Goal: Task Accomplishment & Management: Use online tool/utility

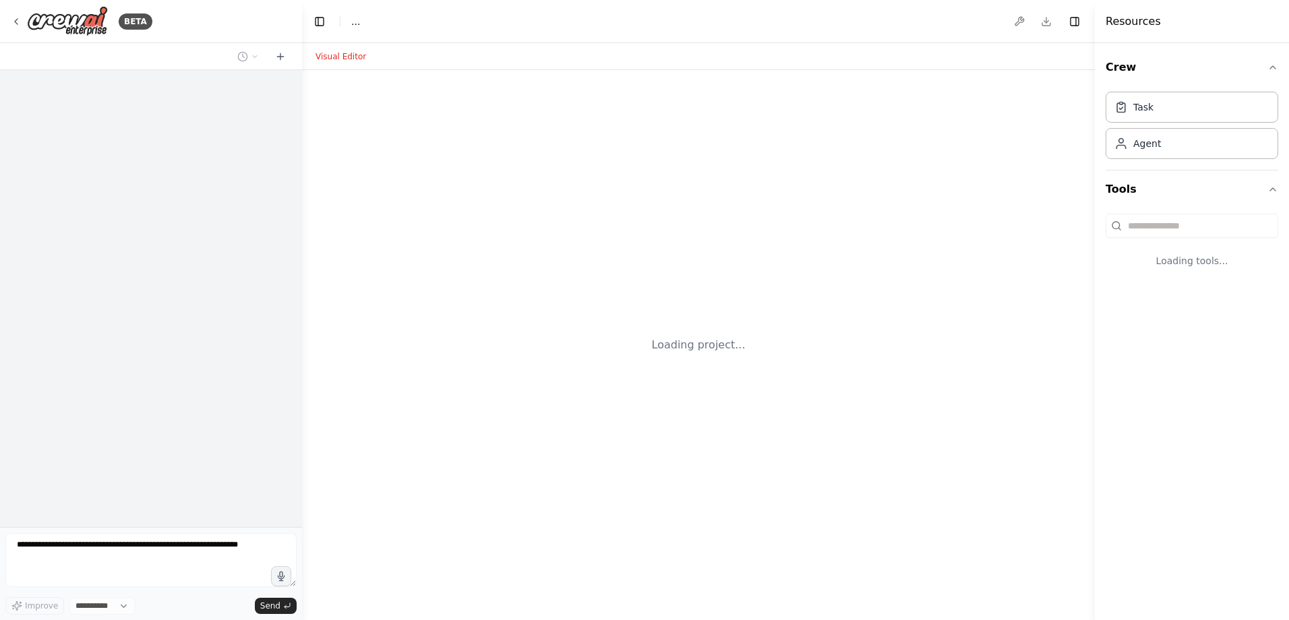
select select "****"
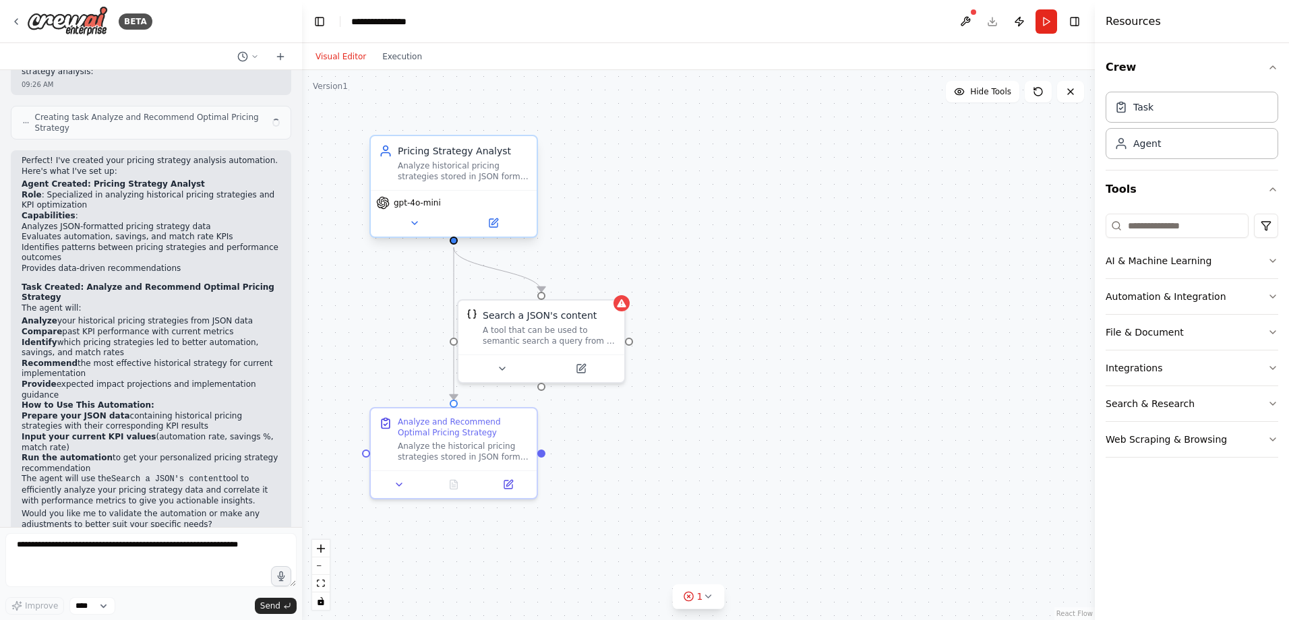
scroll to position [519, 0]
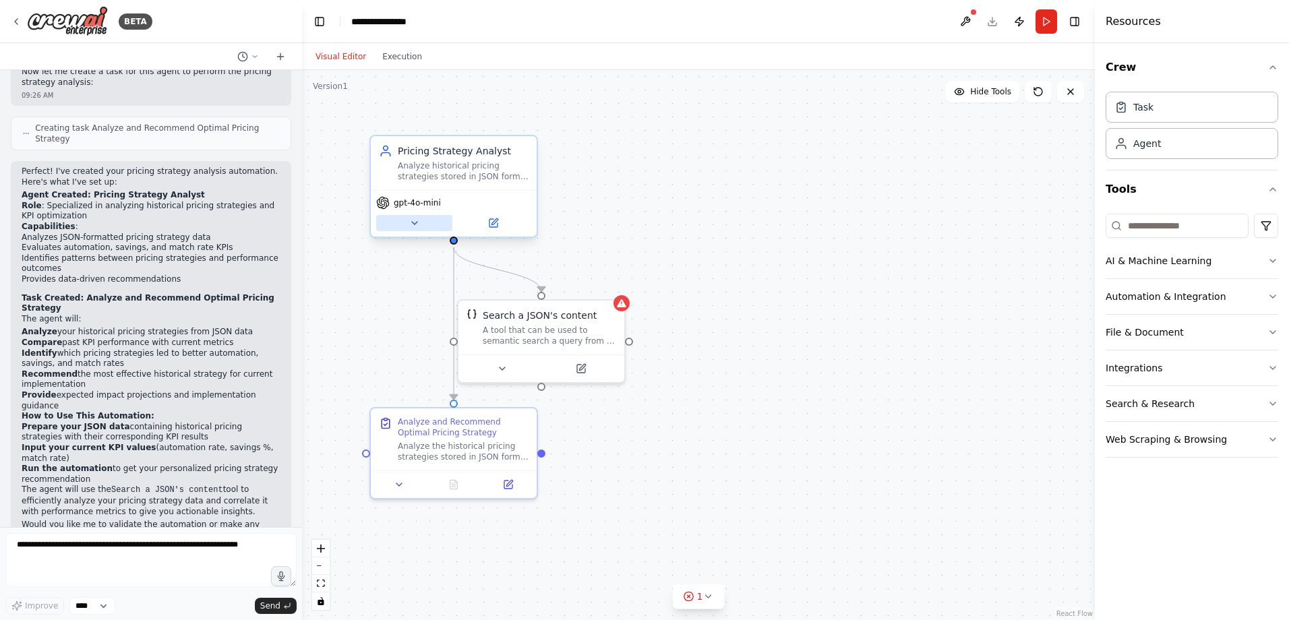
click at [419, 226] on icon at bounding box center [414, 223] width 11 height 11
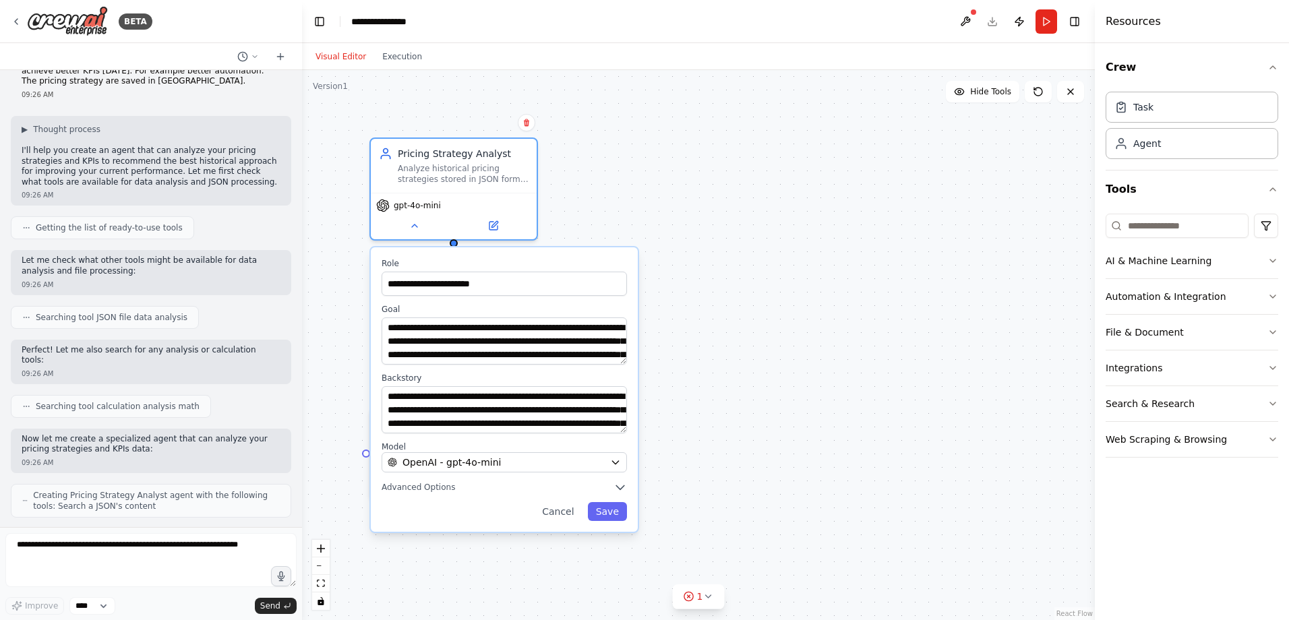
scroll to position [0, 0]
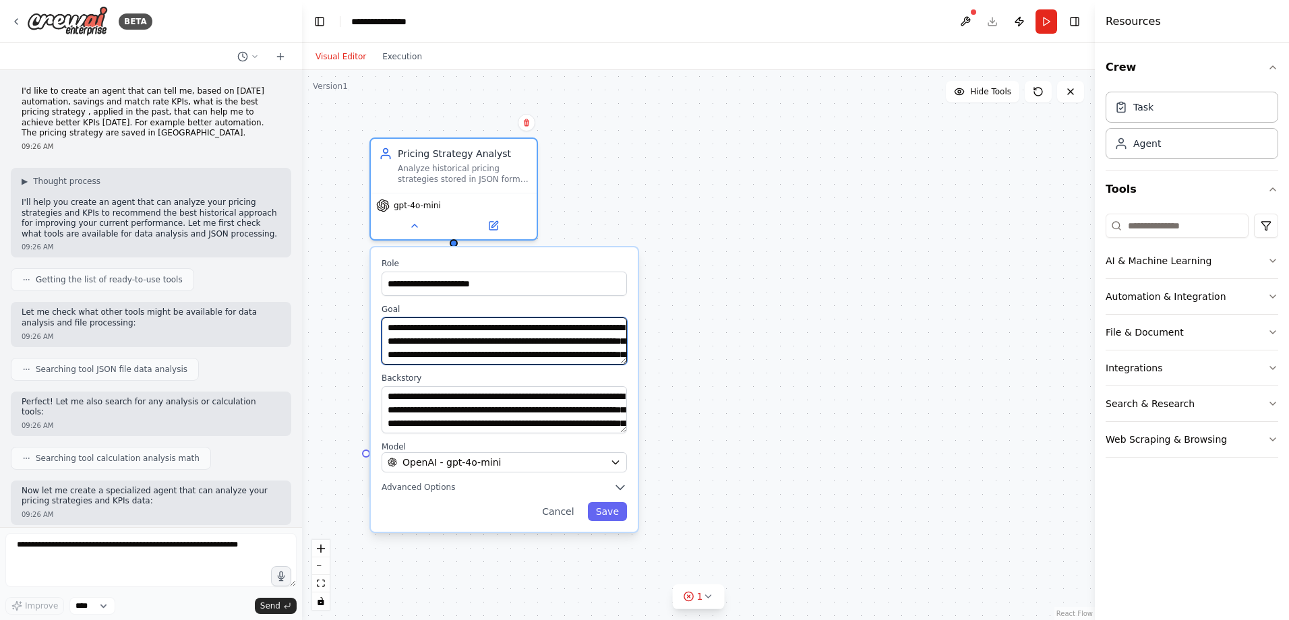
click at [496, 339] on textarea "**********" at bounding box center [504, 341] width 245 height 47
drag, startPoint x: 589, startPoint y: 342, endPoint x: 560, endPoint y: 340, distance: 28.3
click at [560, 340] on textarea "**********" at bounding box center [504, 341] width 245 height 47
drag, startPoint x: 433, startPoint y: 353, endPoint x: 386, endPoint y: 349, distance: 47.4
click at [386, 349] on textarea "**********" at bounding box center [504, 341] width 245 height 47
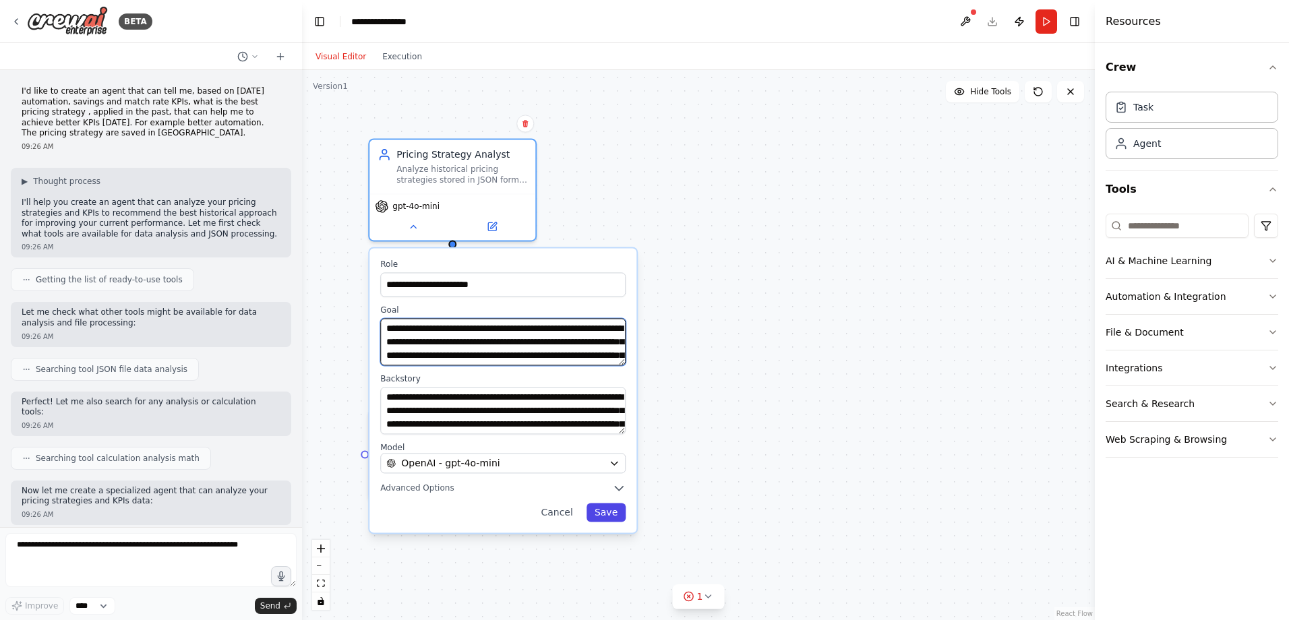
type textarea "**********"
click at [615, 377] on button "Save" at bounding box center [606, 512] width 39 height 19
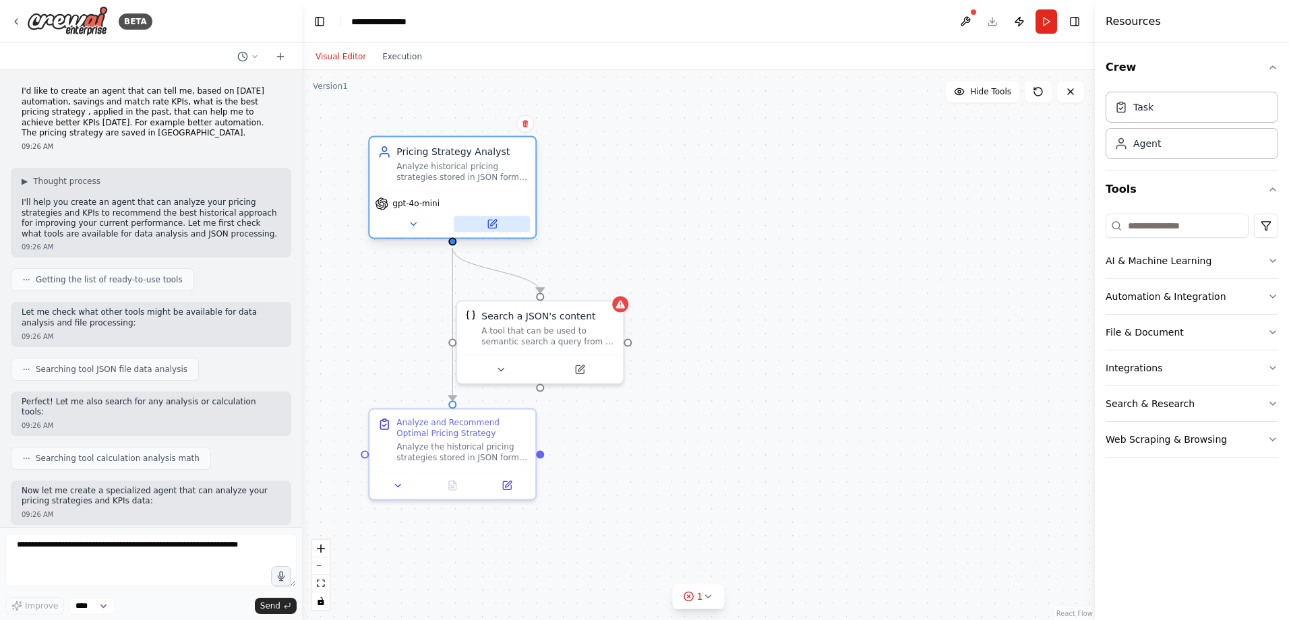
click at [487, 220] on icon at bounding box center [492, 223] width 11 height 11
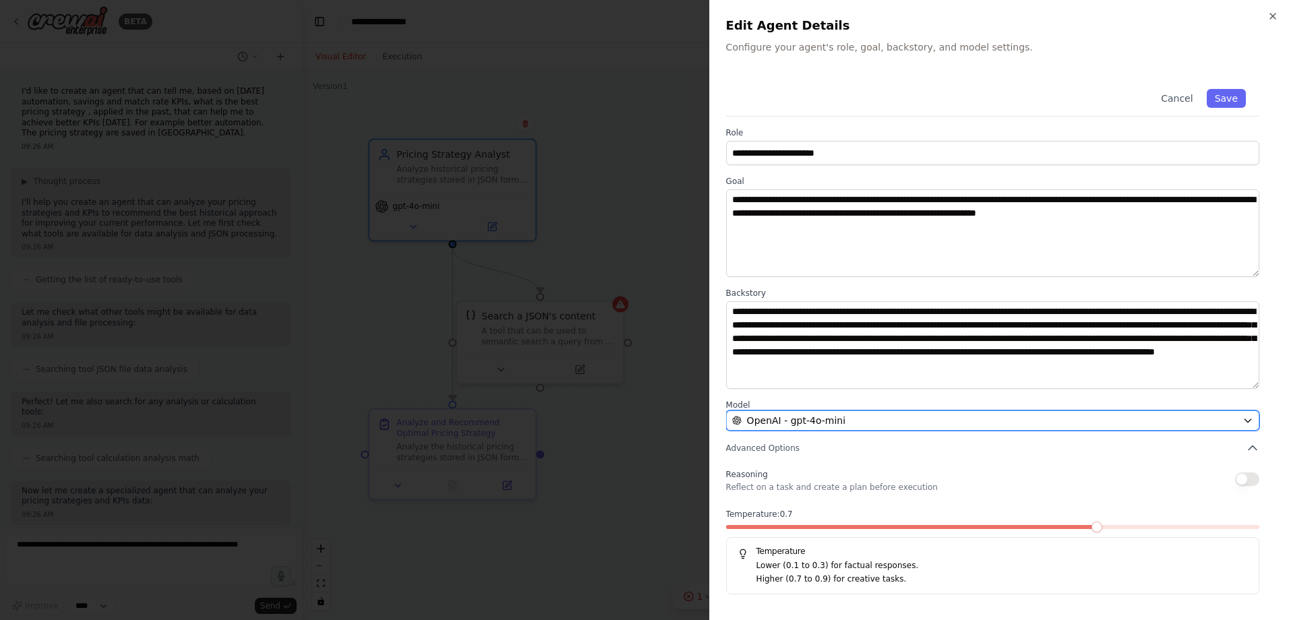
click at [857, 377] on icon "button" at bounding box center [1247, 420] width 11 height 11
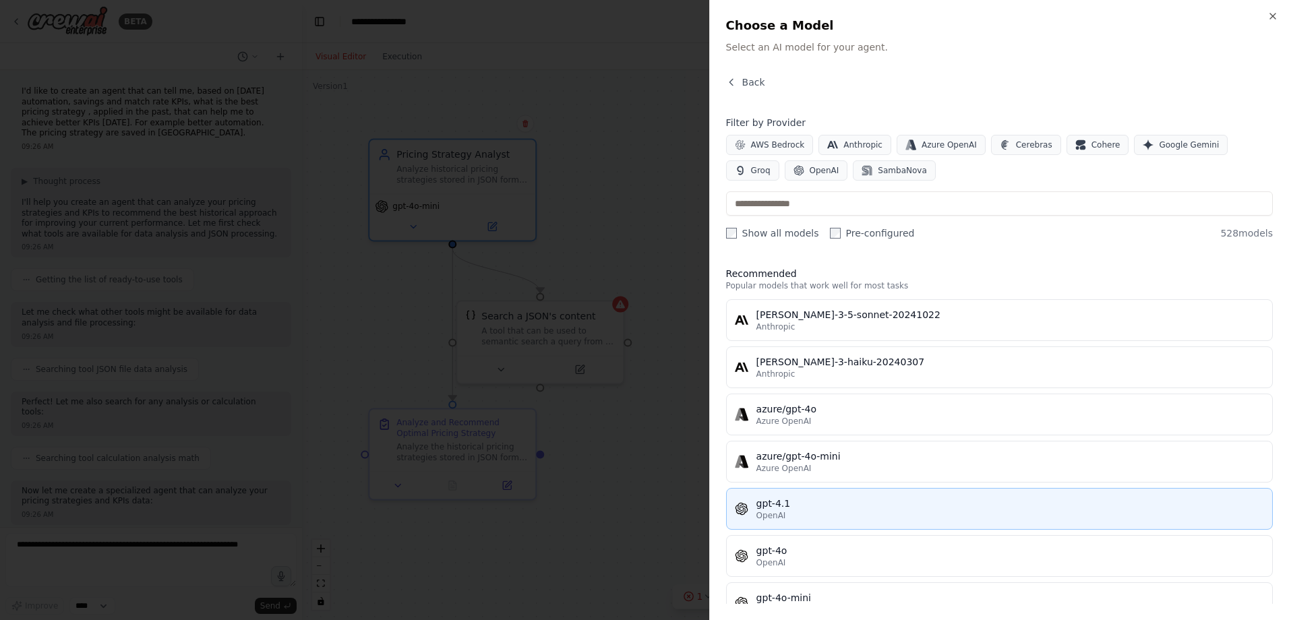
scroll to position [67, 0]
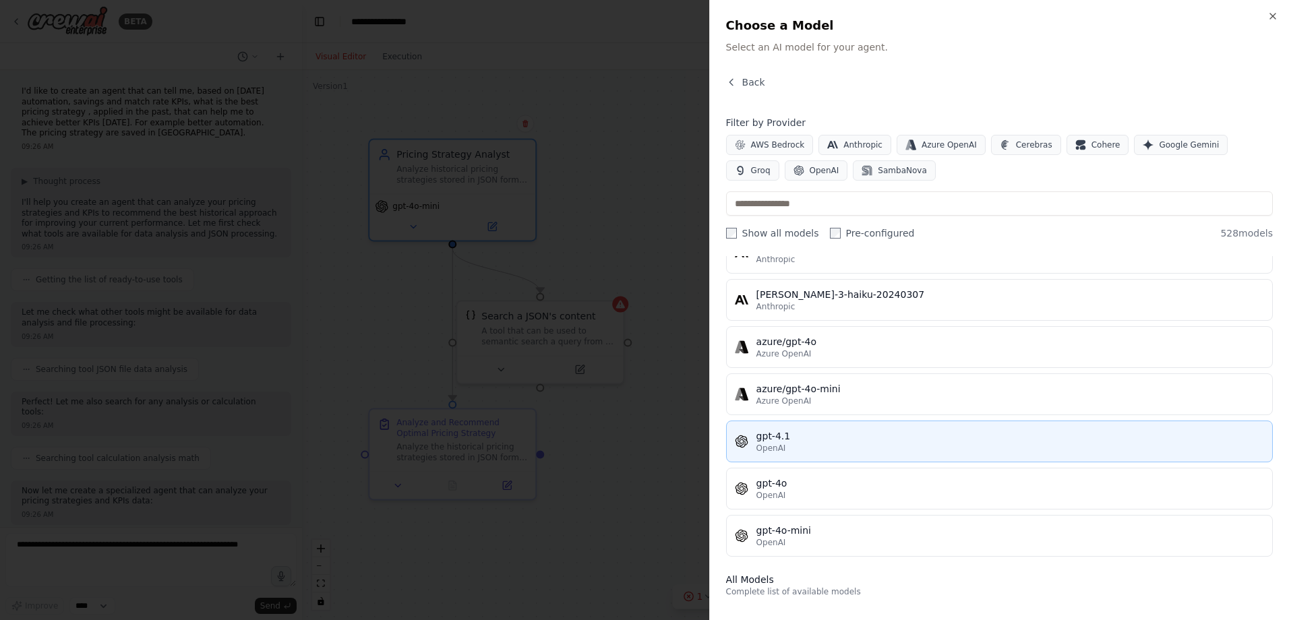
click at [853, 377] on div "gpt-4.1" at bounding box center [1010, 435] width 508 height 13
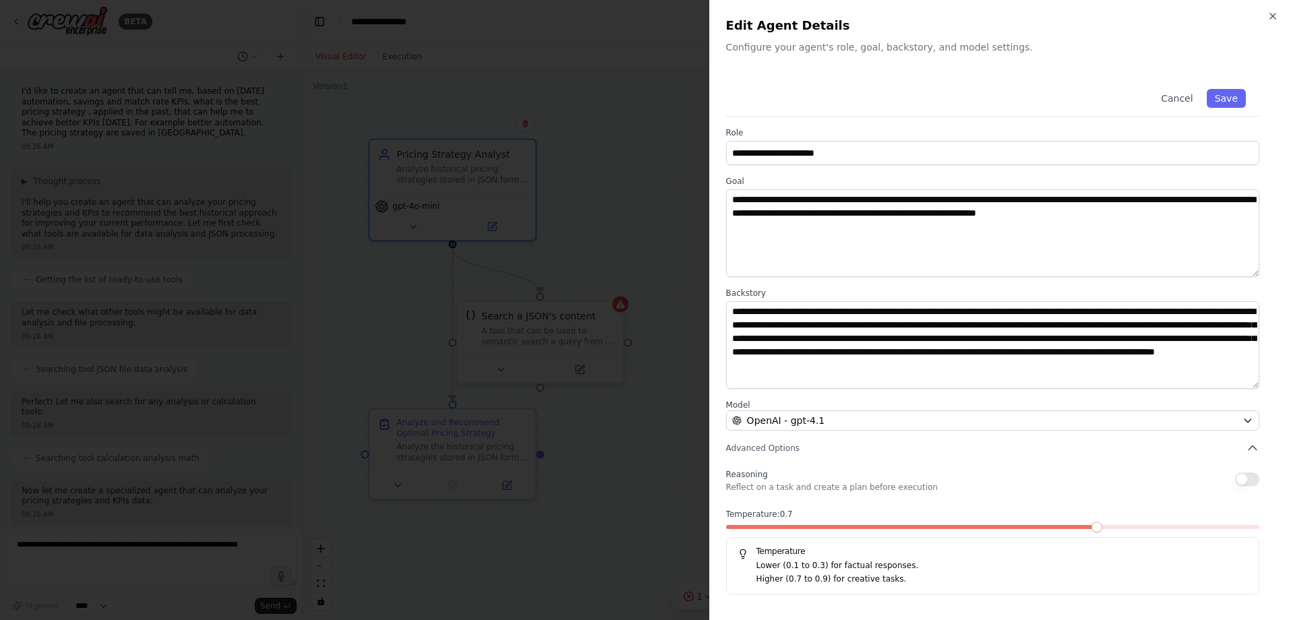
click at [857, 377] on button "button" at bounding box center [1247, 479] width 24 height 13
click at [857, 96] on button "Save" at bounding box center [1226, 98] width 39 height 19
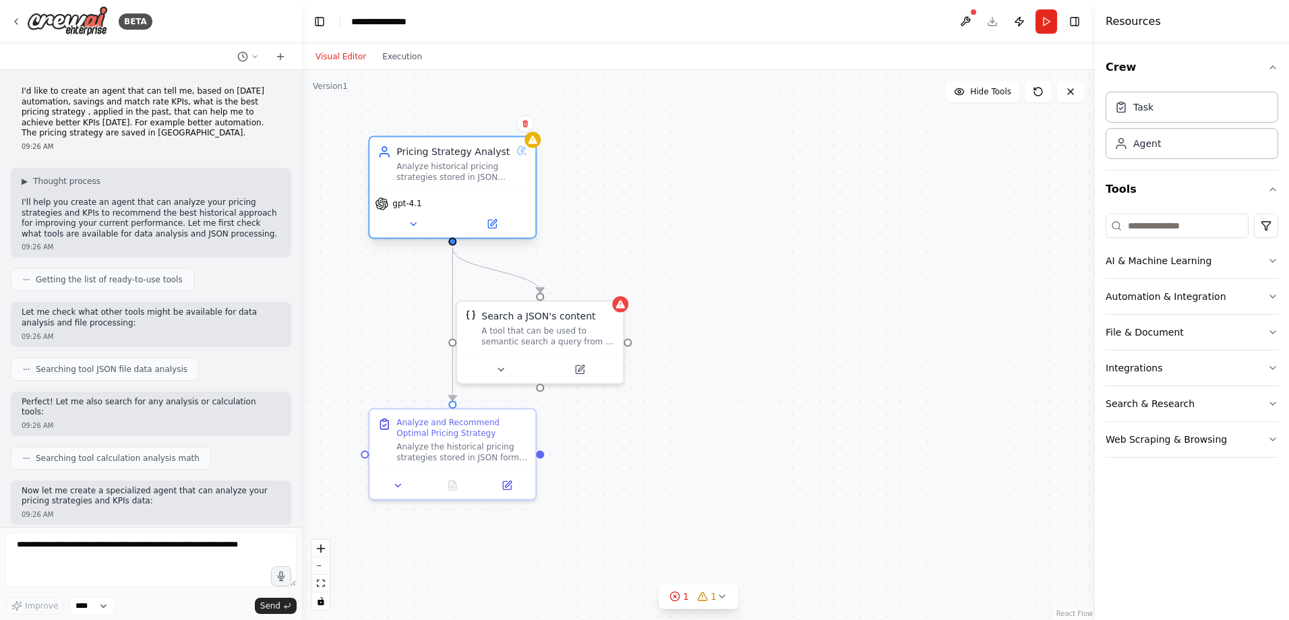
click at [462, 179] on div "Analyze historical pricing strategies stored in JSON format against current KPI…" at bounding box center [453, 172] width 115 height 22
click at [408, 231] on button at bounding box center [413, 224] width 76 height 16
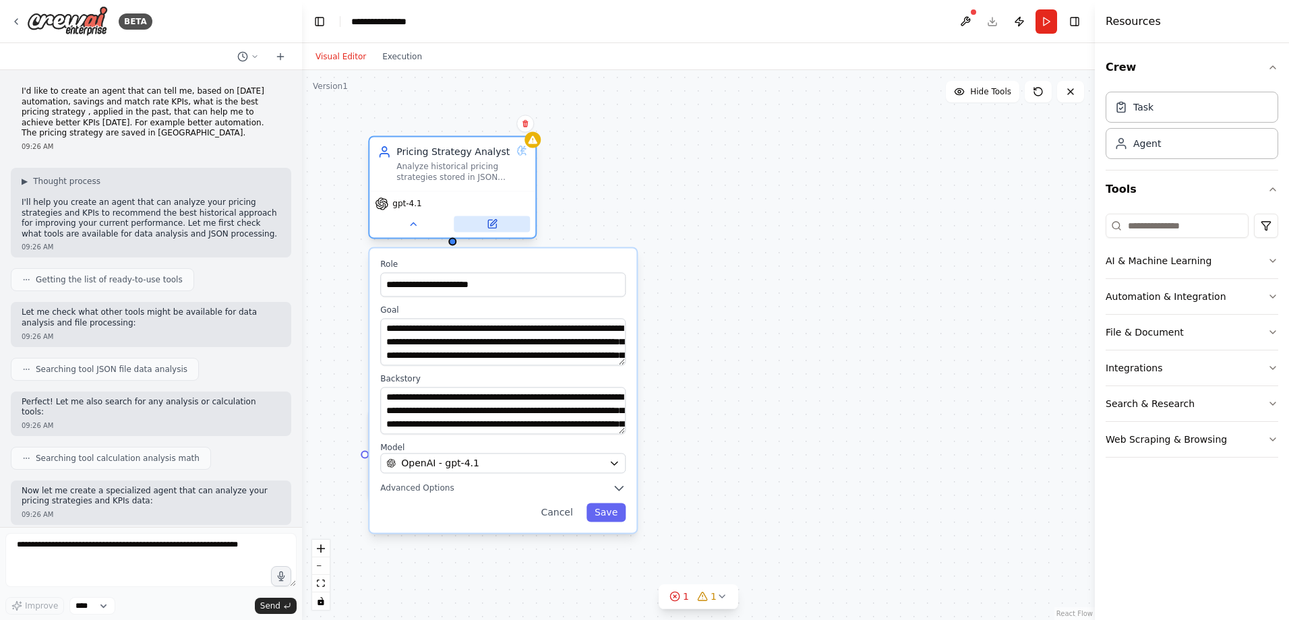
click at [488, 232] on button at bounding box center [492, 224] width 76 height 16
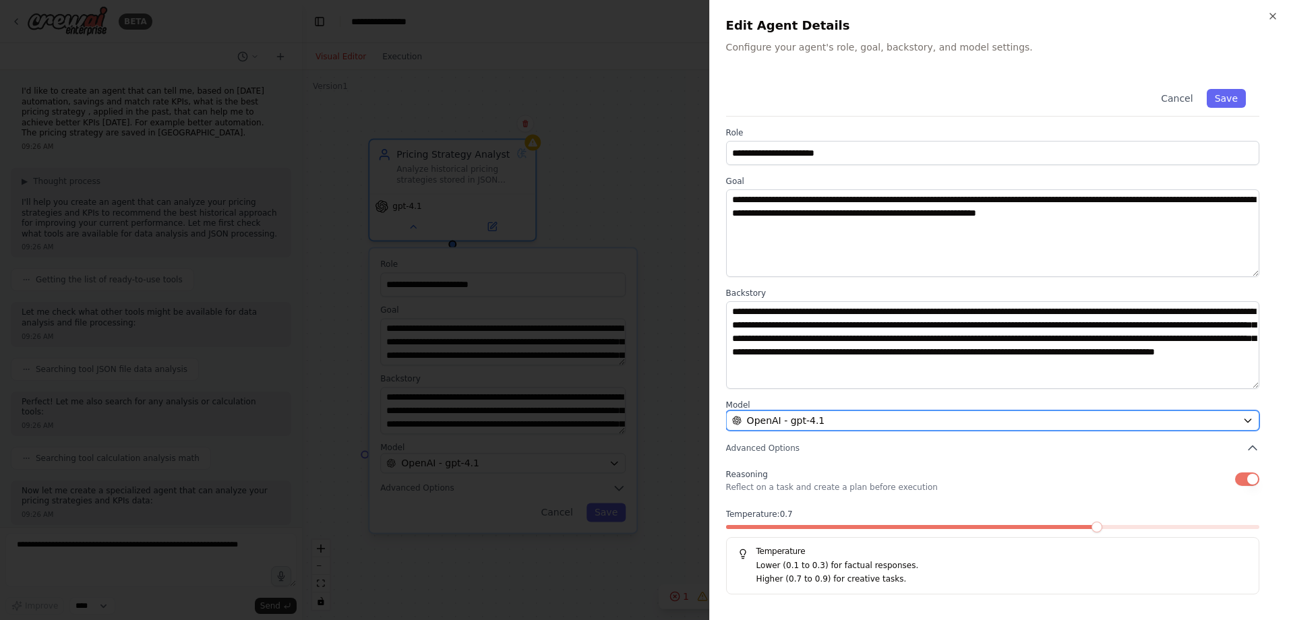
click at [857, 377] on icon "button" at bounding box center [1247, 420] width 11 height 11
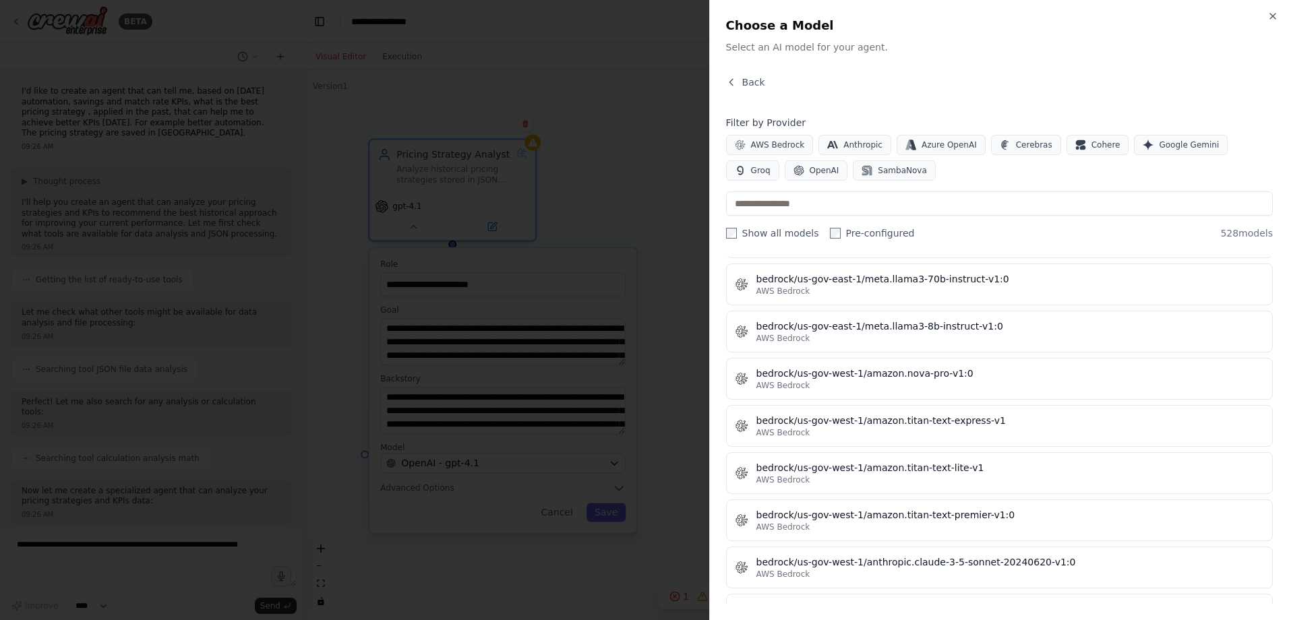
scroll to position [0, 0]
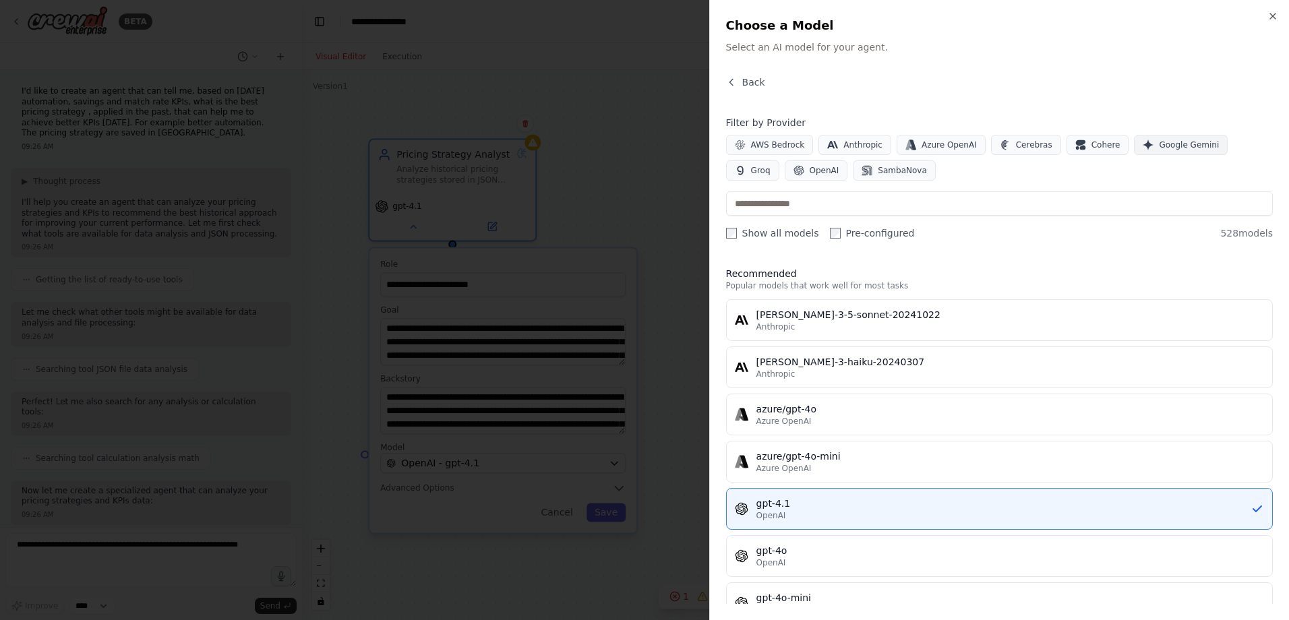
click at [857, 139] on button "Google Gemini" at bounding box center [1181, 145] width 94 height 20
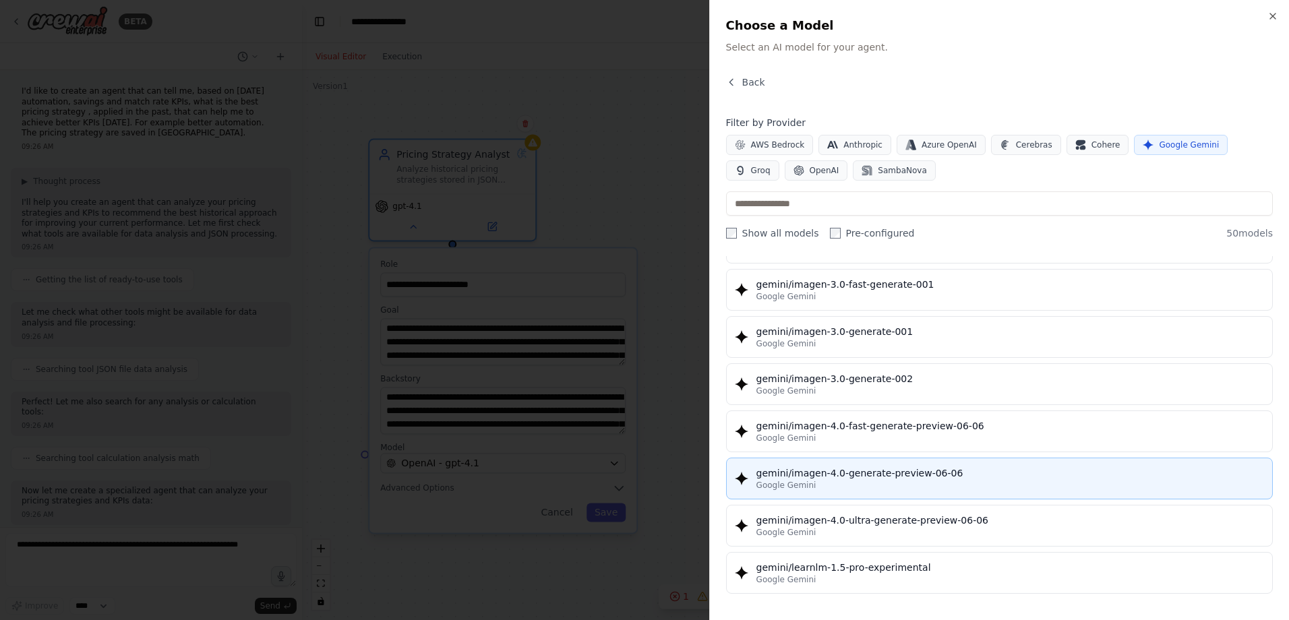
scroll to position [2060, 0]
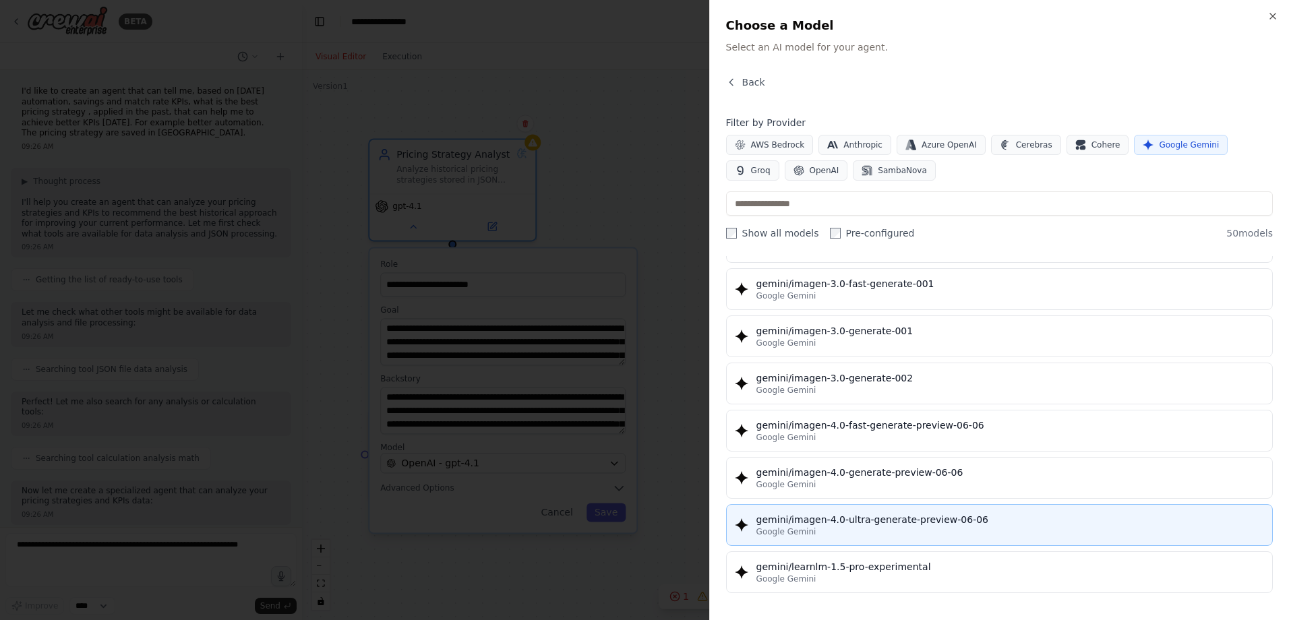
click at [857, 377] on div "gemini/imagen-4.0-ultra-generate-preview-06-06" at bounding box center [1010, 519] width 508 height 13
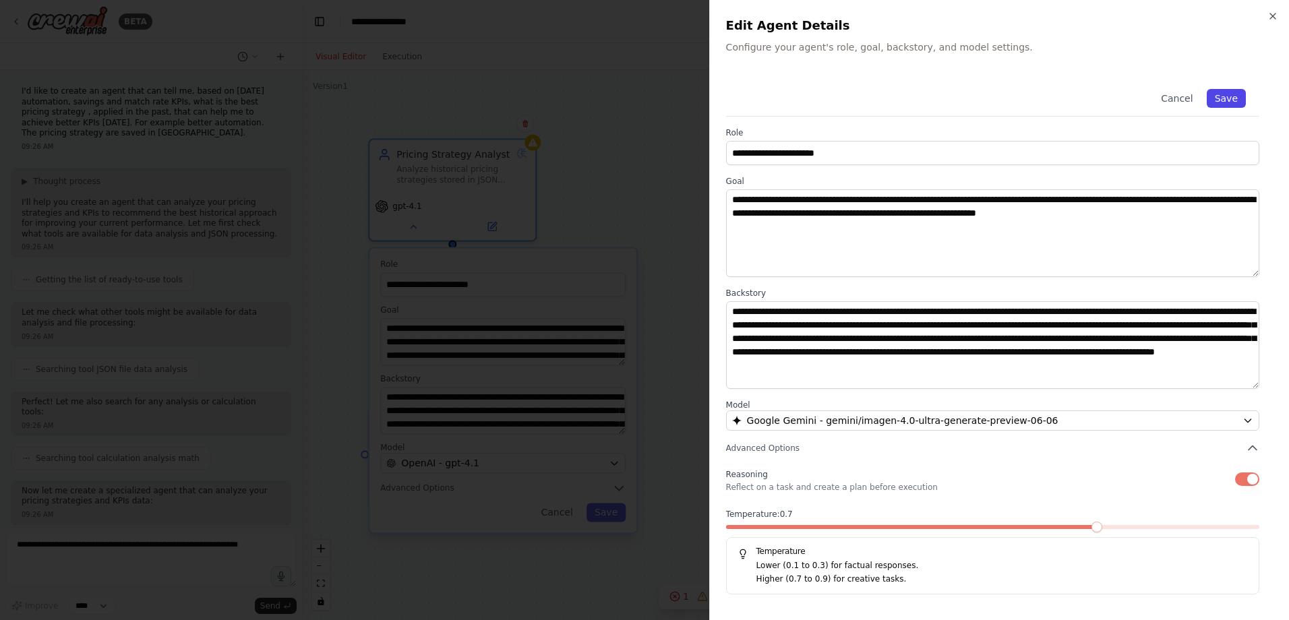
click at [857, 96] on button "Save" at bounding box center [1226, 98] width 39 height 19
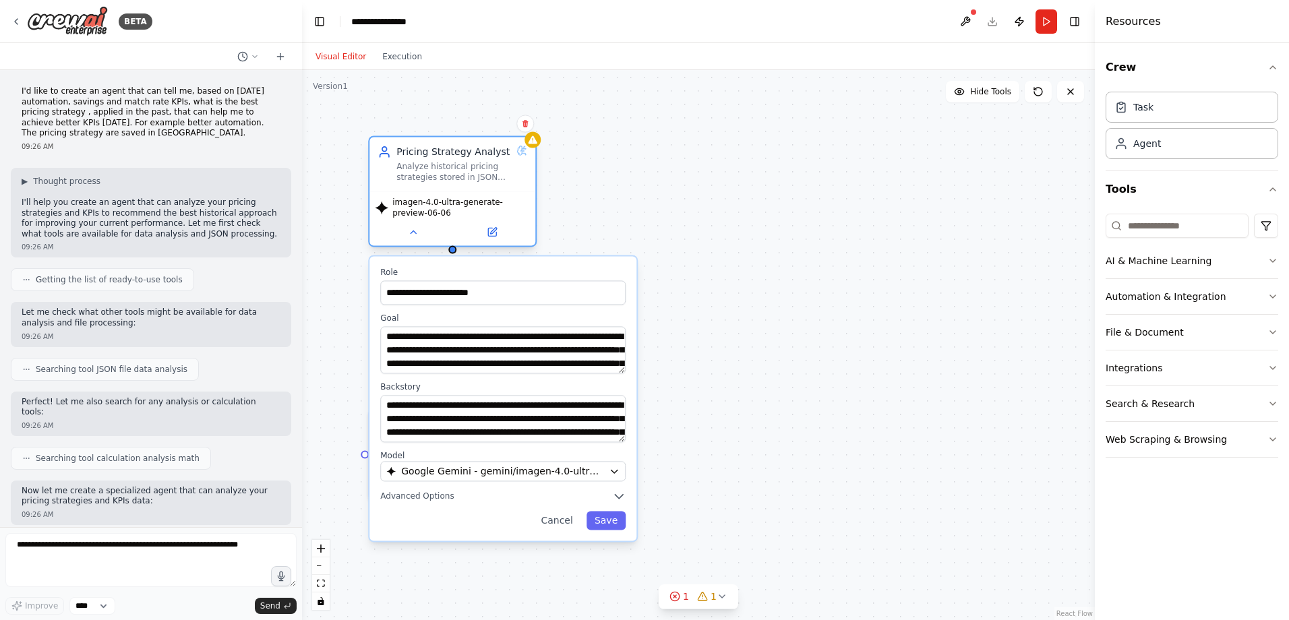
click at [533, 150] on div "Pricing Strategy Analyst Analyze historical pricing strategies stored in JSON f…" at bounding box center [452, 164] width 166 height 54
click at [490, 159] on div "Pricing Strategy Analyst Analyze historical pricing strategies stored in JSON f…" at bounding box center [453, 164] width 115 height 38
click at [490, 233] on icon at bounding box center [493, 231] width 6 height 6
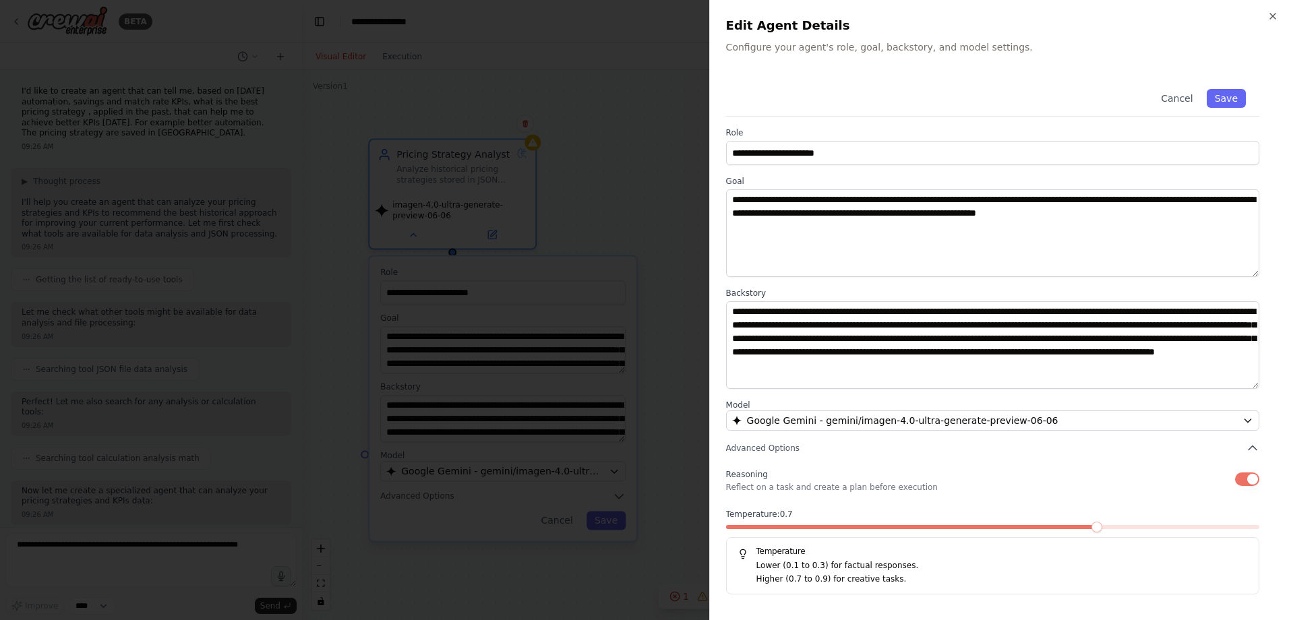
click at [857, 47] on p "Configure your agent's role, goal, backstory, and model settings." at bounding box center [999, 46] width 547 height 13
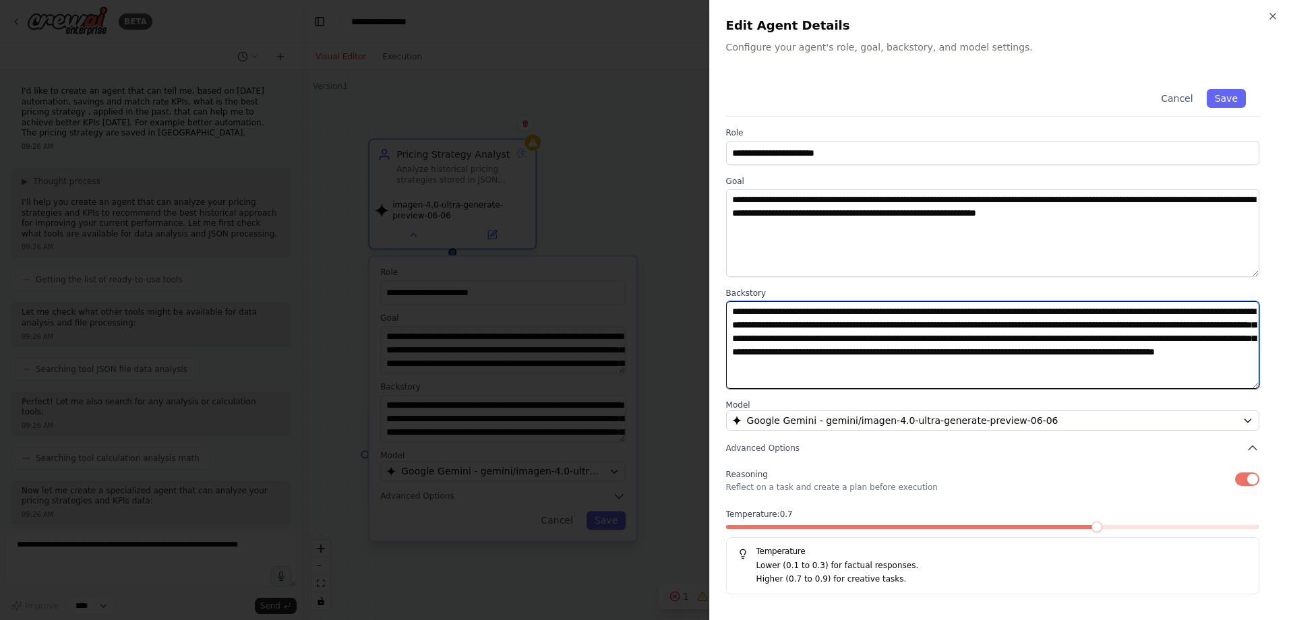
drag, startPoint x: 843, startPoint y: 337, endPoint x: 799, endPoint y: 339, distance: 43.9
click at [799, 339] on textarea "**********" at bounding box center [992, 345] width 533 height 88
type textarea "**********"
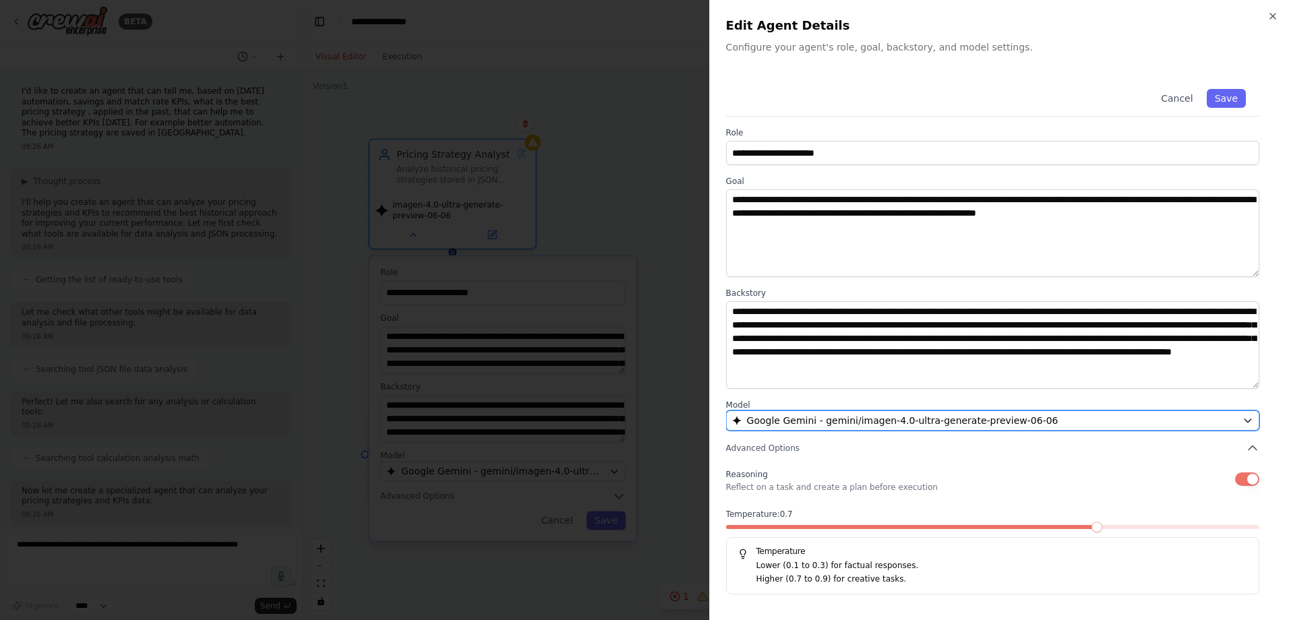
click at [857, 377] on button "Google Gemini - gemini/imagen-4.0-ultra-generate-preview-06-06" at bounding box center [992, 421] width 533 height 20
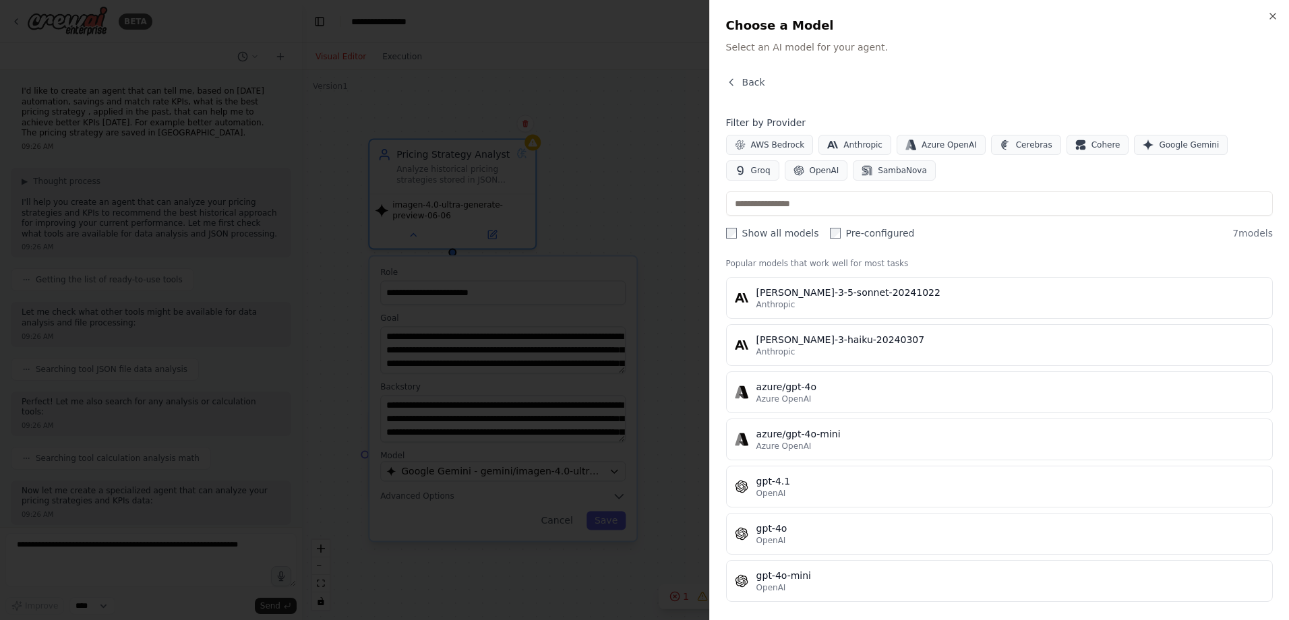
scroll to position [31, 0]
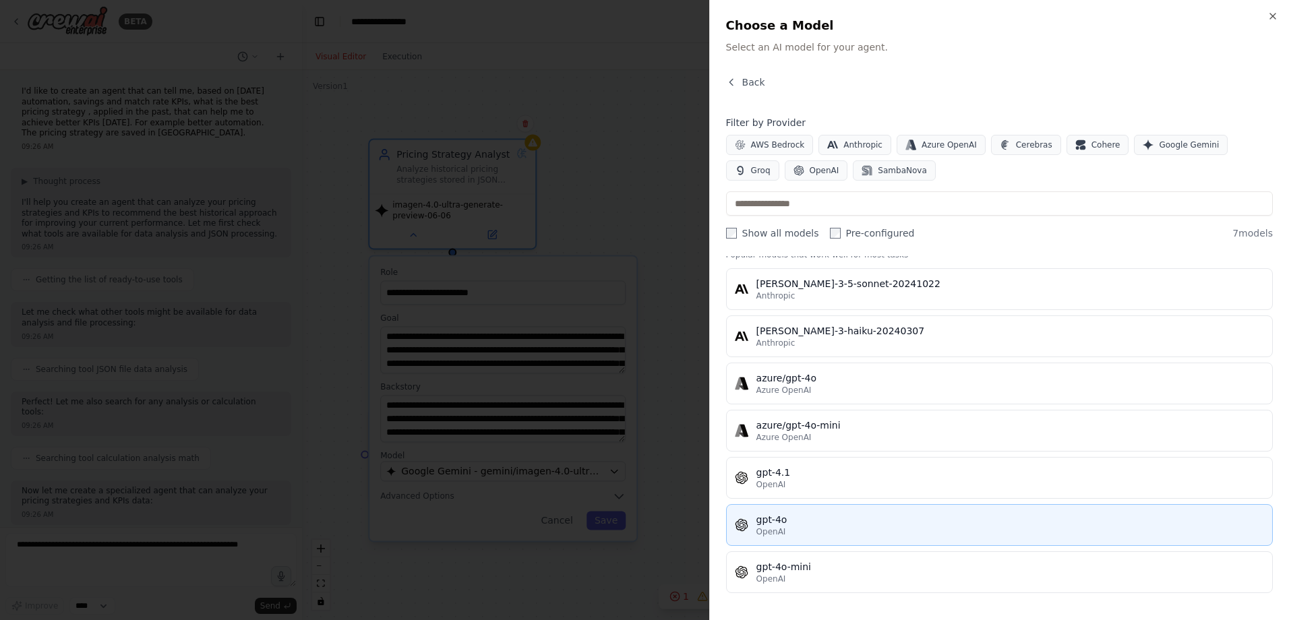
click at [857, 377] on div "gpt-4o" at bounding box center [1010, 519] width 508 height 13
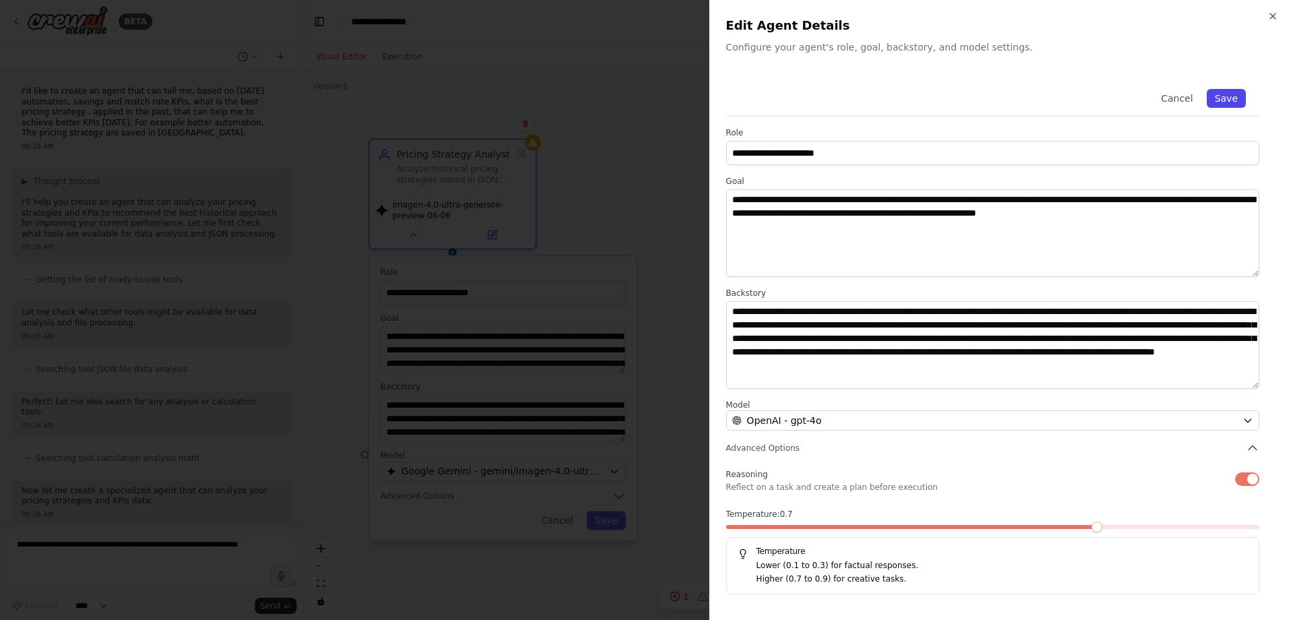
click at [857, 99] on button "Save" at bounding box center [1226, 98] width 39 height 19
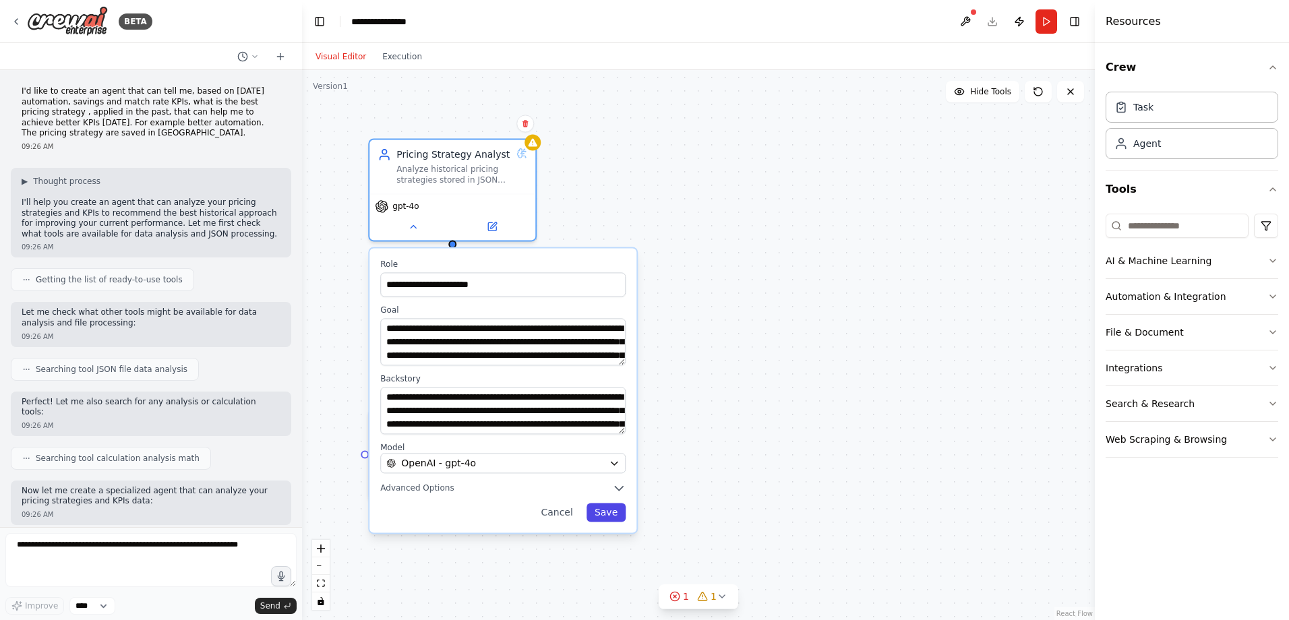
click at [613, 377] on button "Save" at bounding box center [606, 512] width 39 height 19
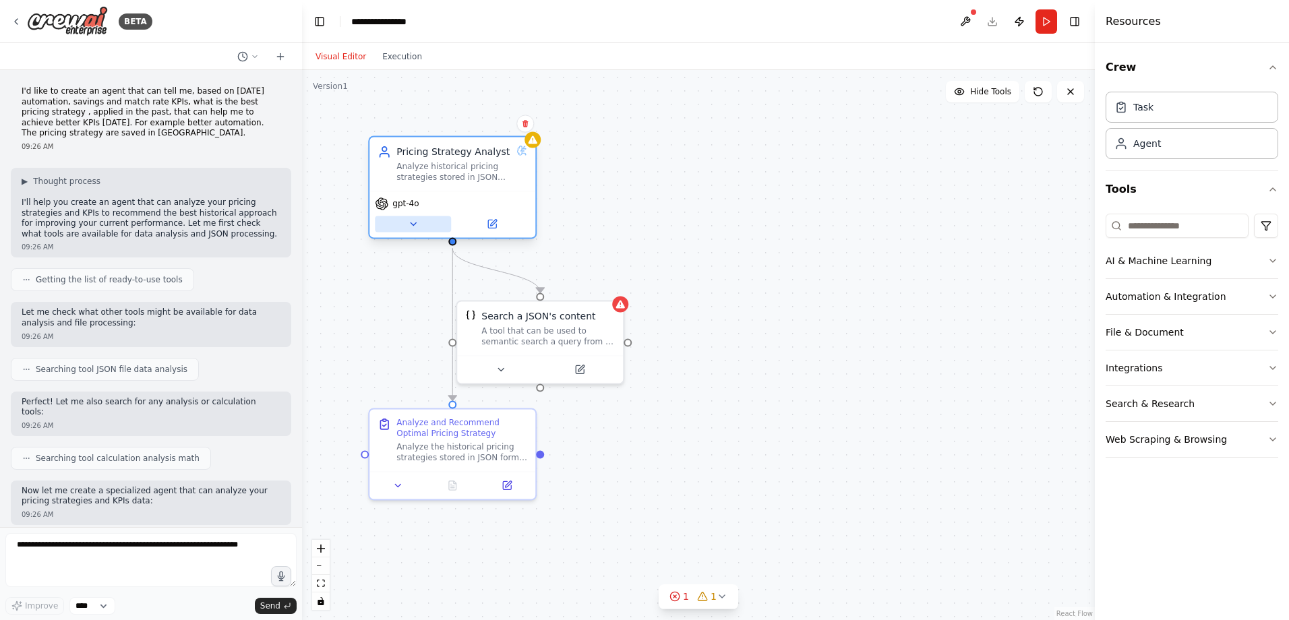
click at [412, 229] on icon at bounding box center [413, 223] width 11 height 11
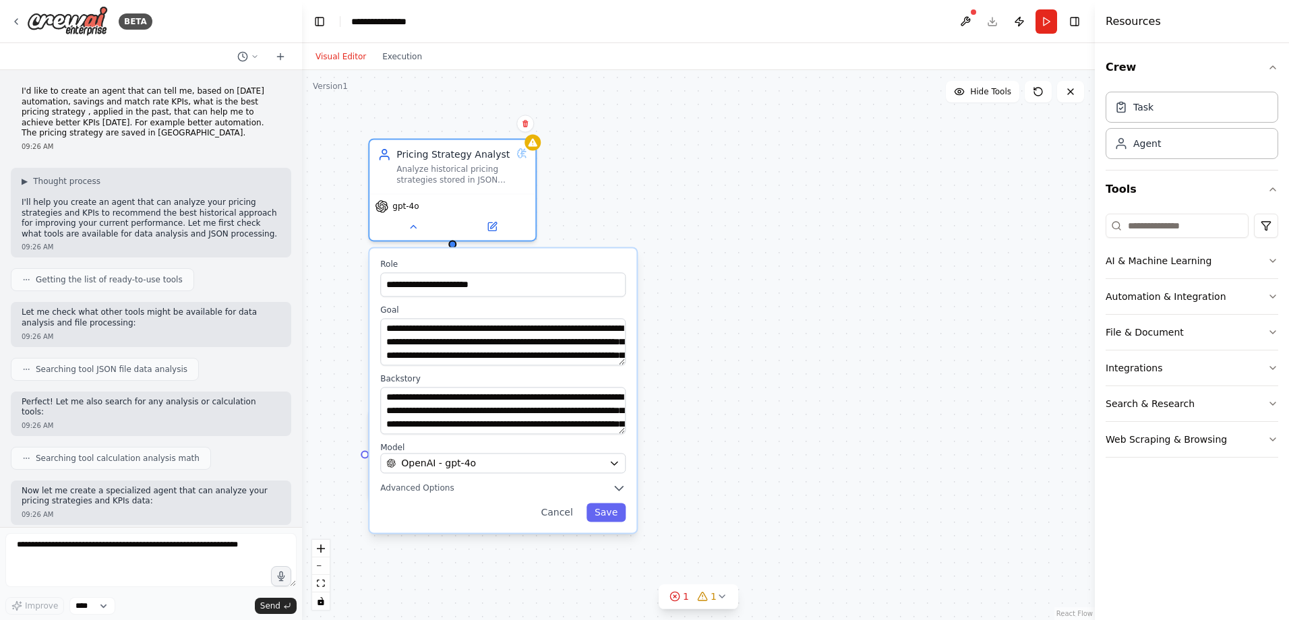
click at [796, 219] on div "**********" at bounding box center [698, 345] width 793 height 550
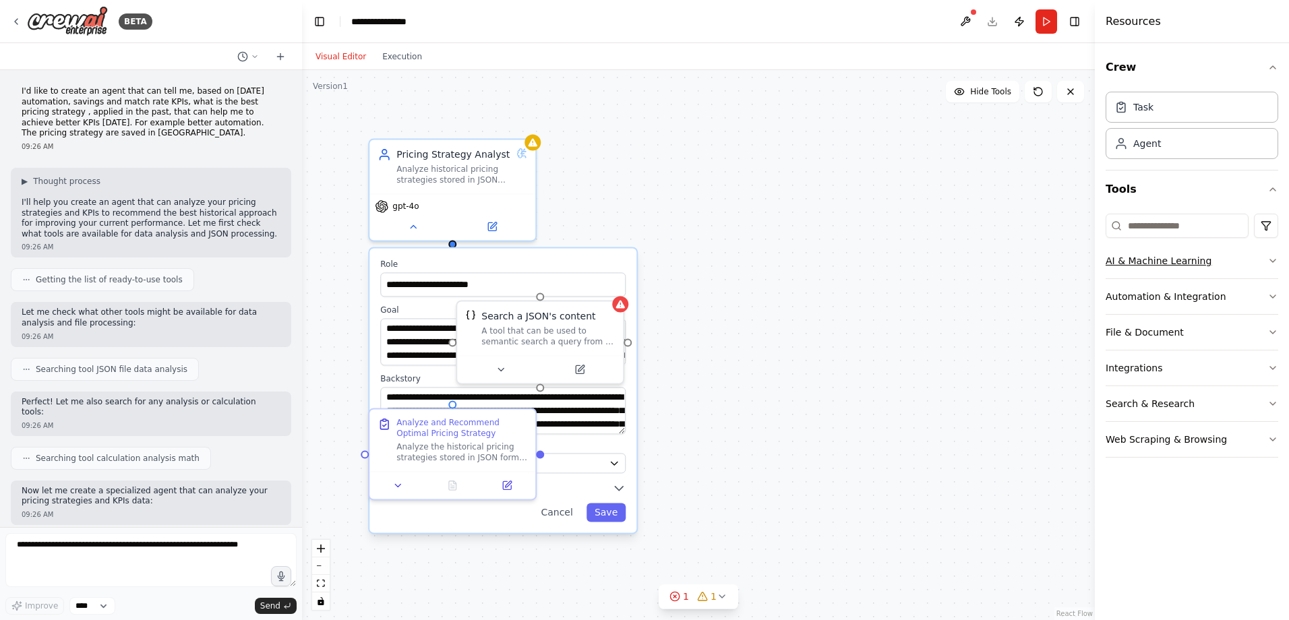
click at [857, 260] on icon "button" at bounding box center [1272, 261] width 11 height 11
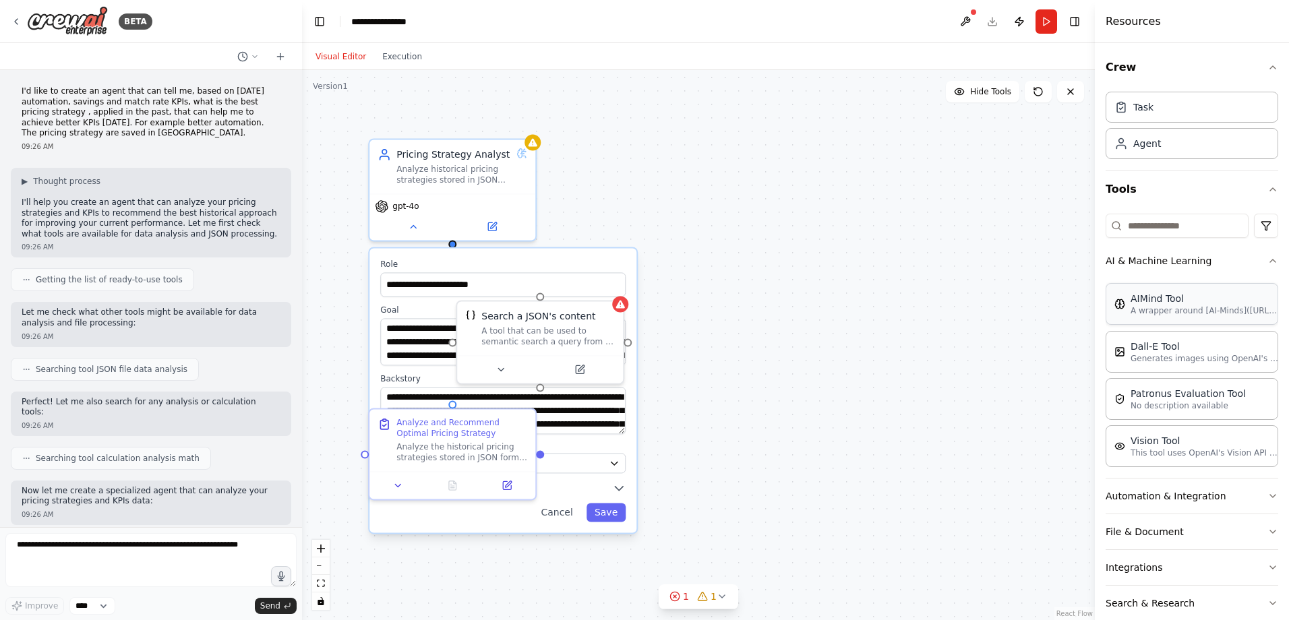
click at [857, 309] on p "A wrapper around [AI-Minds](https://mindsdb.com/minds). Useful for when you nee…" at bounding box center [1205, 310] width 148 height 11
click at [857, 311] on p "A wrapper around [AI-Minds](https://mindsdb.com/minds). Useful for when you nee…" at bounding box center [1205, 310] width 148 height 11
drag, startPoint x: 541, startPoint y: 240, endPoint x: 781, endPoint y: 214, distance: 242.0
click at [781, 214] on div "A wrapper around [AI-Minds](https://mindsdb.com/minds). Useful for when you nee…" at bounding box center [770, 213] width 133 height 22
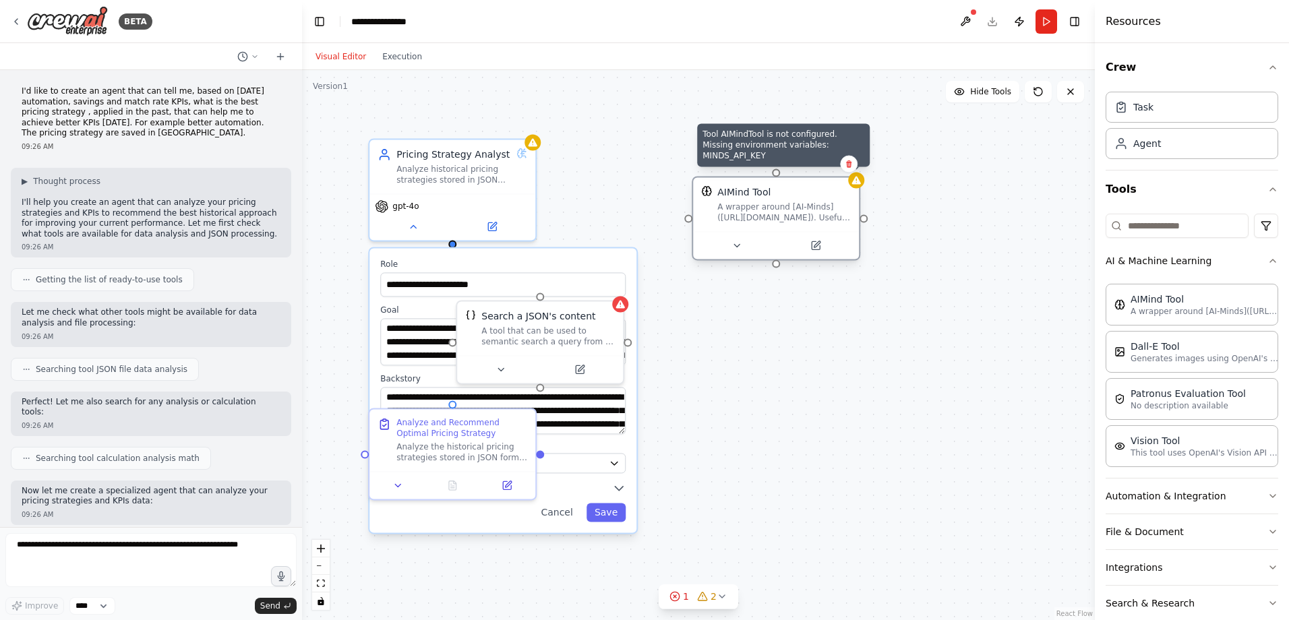
click at [857, 181] on icon at bounding box center [856, 180] width 11 height 11
click at [857, 186] on div at bounding box center [856, 180] width 16 height 16
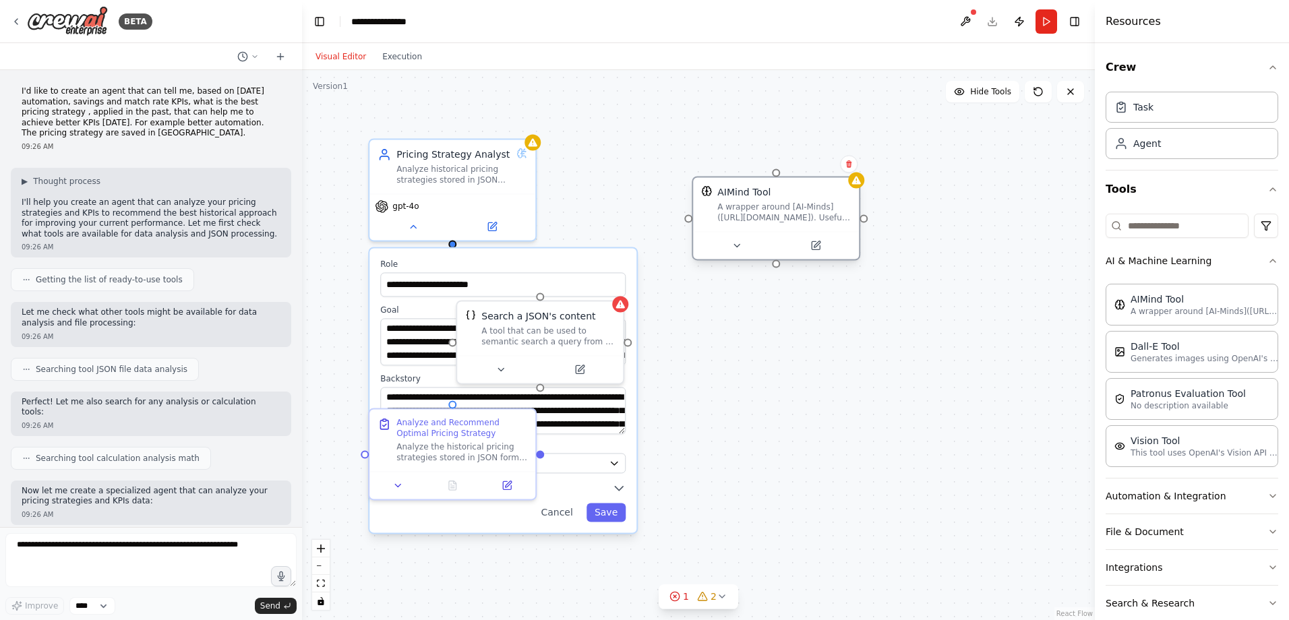
click at [851, 188] on div "AIMind Tool" at bounding box center [783, 191] width 133 height 13
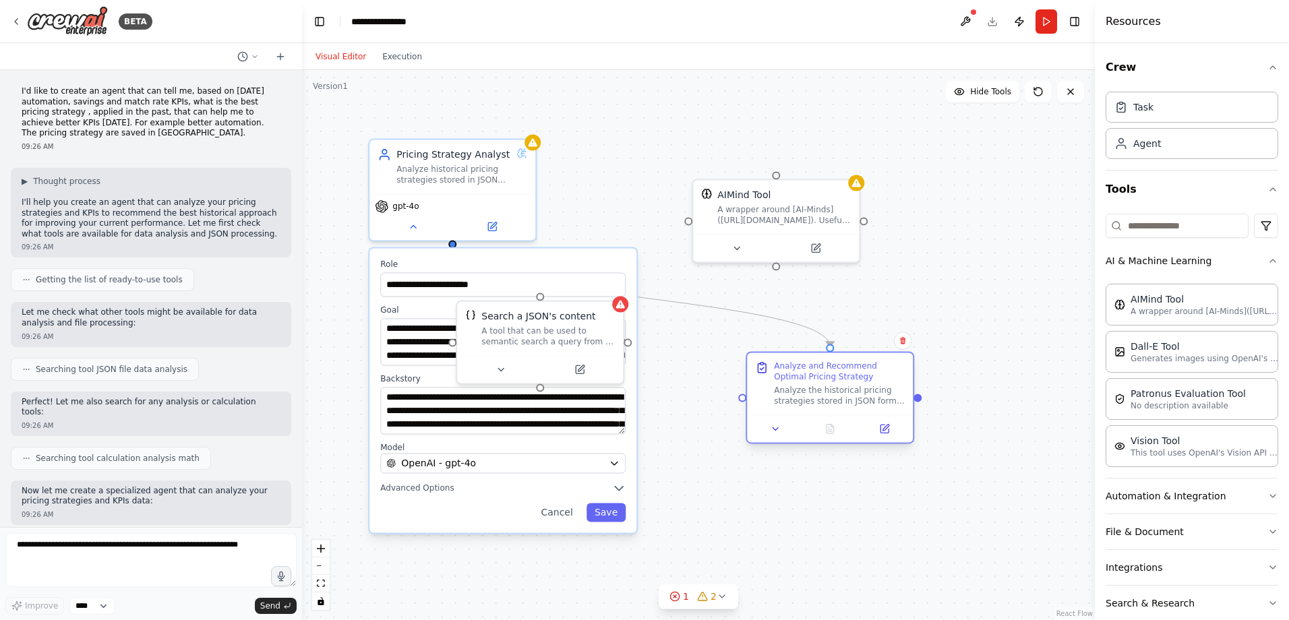
drag, startPoint x: 475, startPoint y: 425, endPoint x: 859, endPoint y: 371, distance: 387.3
click at [857, 371] on div "Analyze and Recommend Optimal Pricing Strategy" at bounding box center [839, 372] width 131 height 22
click at [612, 197] on div "**********" at bounding box center [698, 345] width 793 height 550
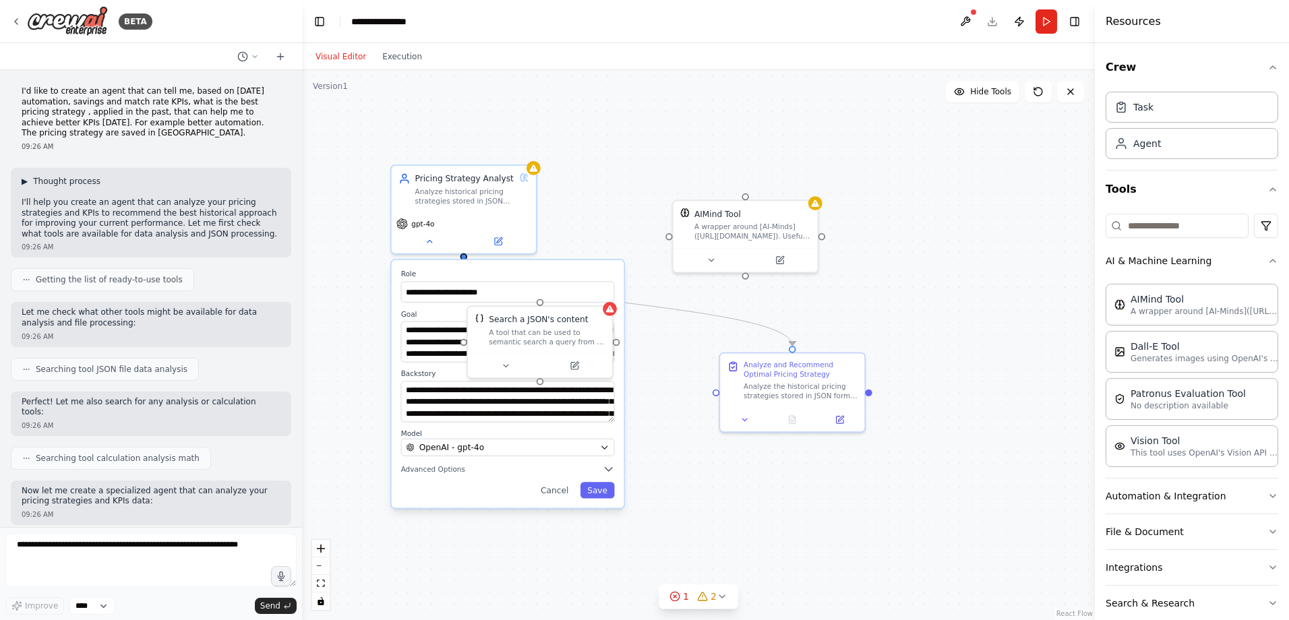
click at [26, 179] on span "▶" at bounding box center [25, 181] width 6 height 11
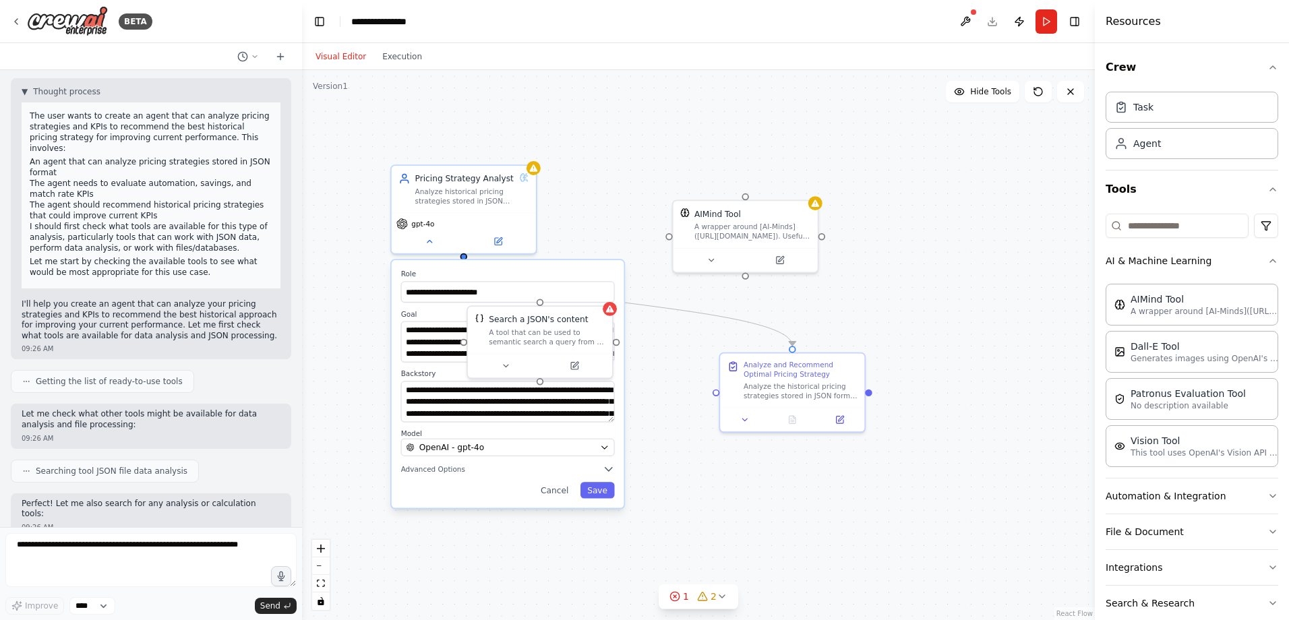
scroll to position [135, 0]
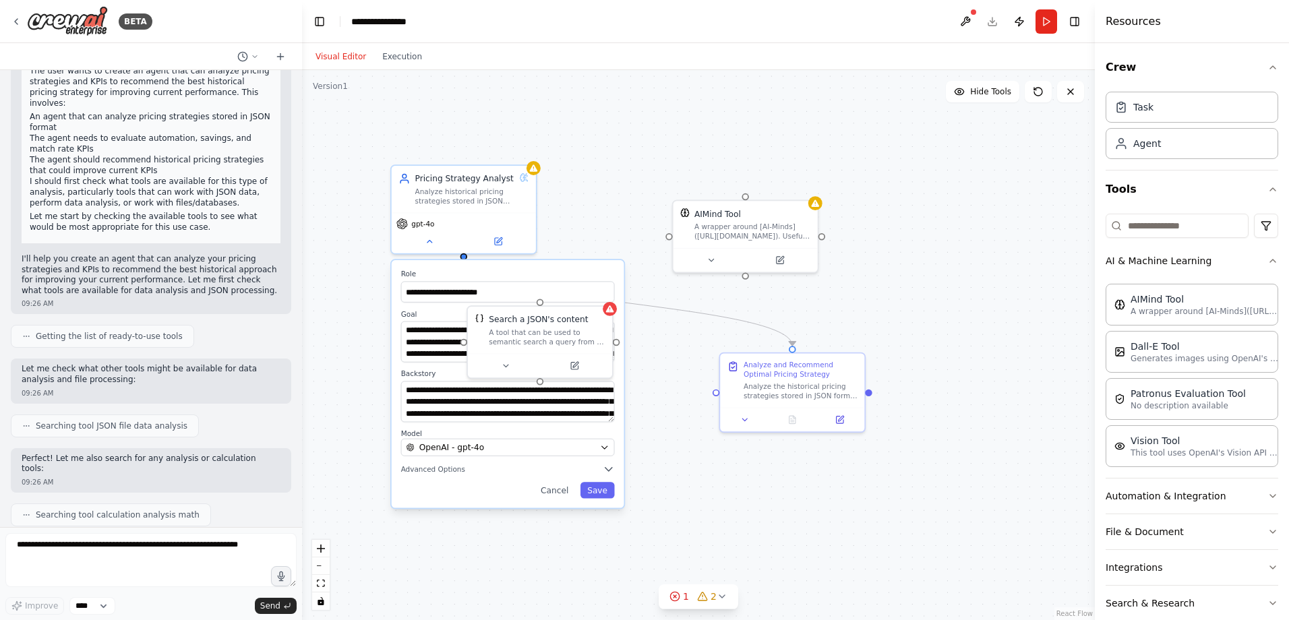
click at [118, 331] on span "Getting the list of ready-to-use tools" at bounding box center [109, 336] width 147 height 11
click at [25, 332] on icon at bounding box center [26, 336] width 8 height 8
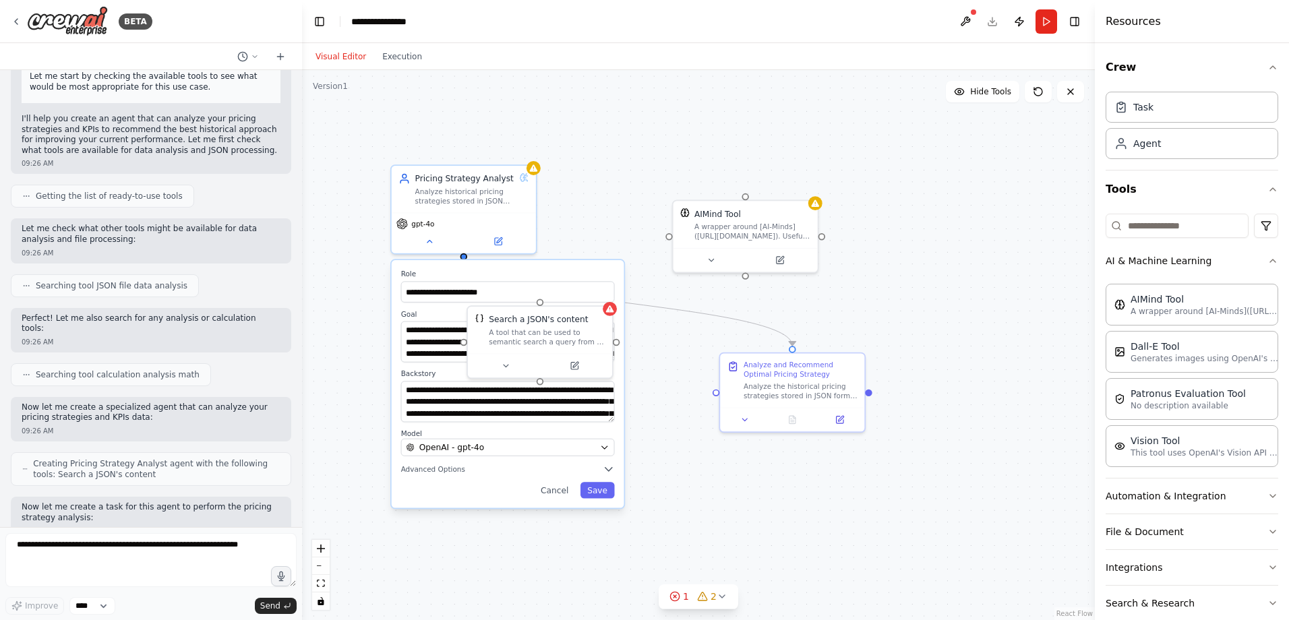
scroll to position [0, 0]
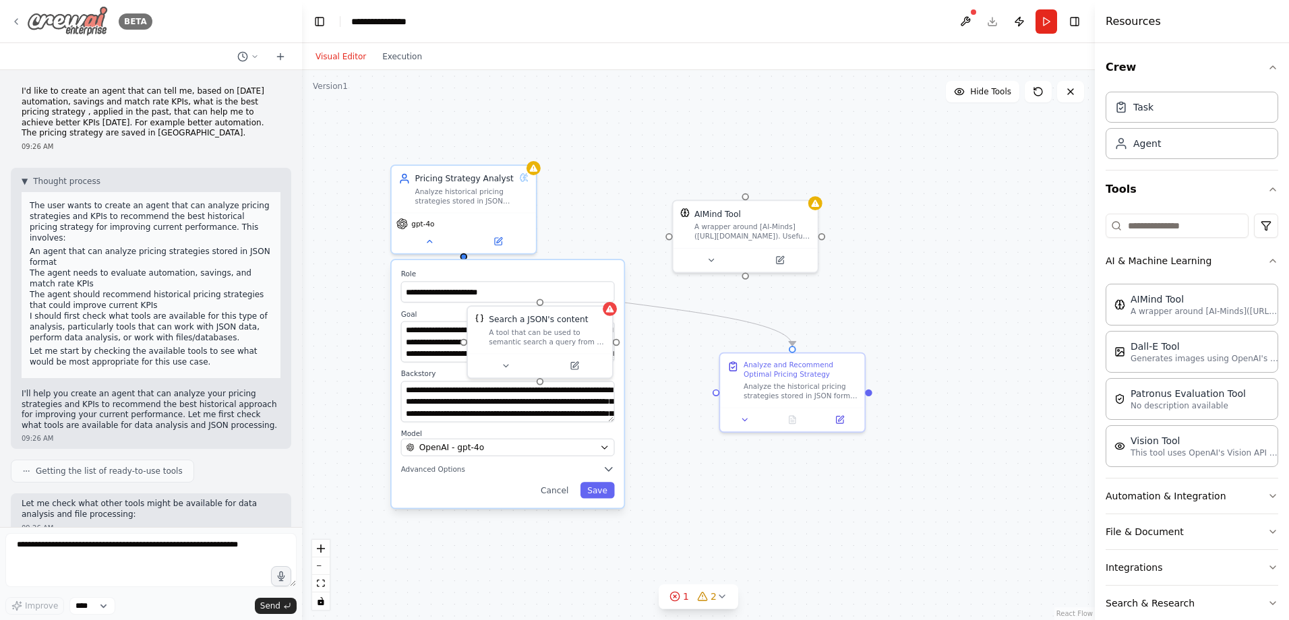
click at [22, 24] on div "BETA" at bounding box center [82, 21] width 142 height 30
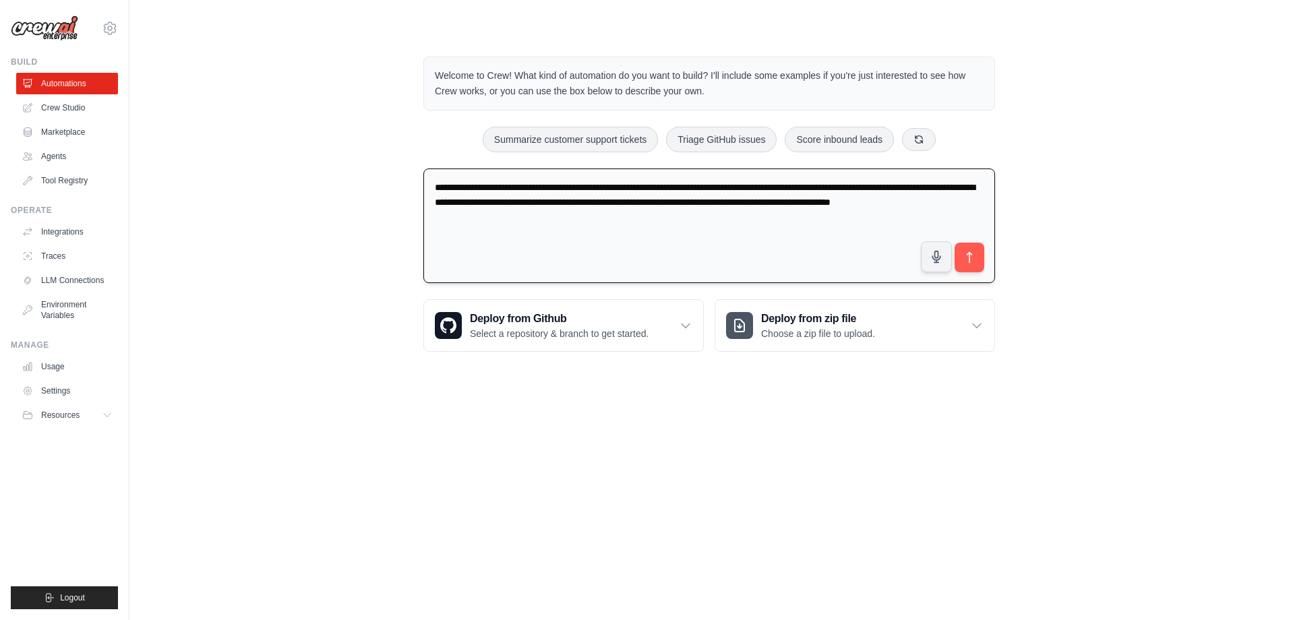
drag, startPoint x: 820, startPoint y: 187, endPoint x: 786, endPoint y: 183, distance: 34.6
click at [786, 183] on textarea "**********" at bounding box center [709, 226] width 572 height 115
click at [821, 188] on textarea "**********" at bounding box center [709, 226] width 572 height 115
drag, startPoint x: 827, startPoint y: 188, endPoint x: 784, endPoint y: 186, distance: 43.2
click at [784, 186] on textarea "**********" at bounding box center [709, 226] width 572 height 115
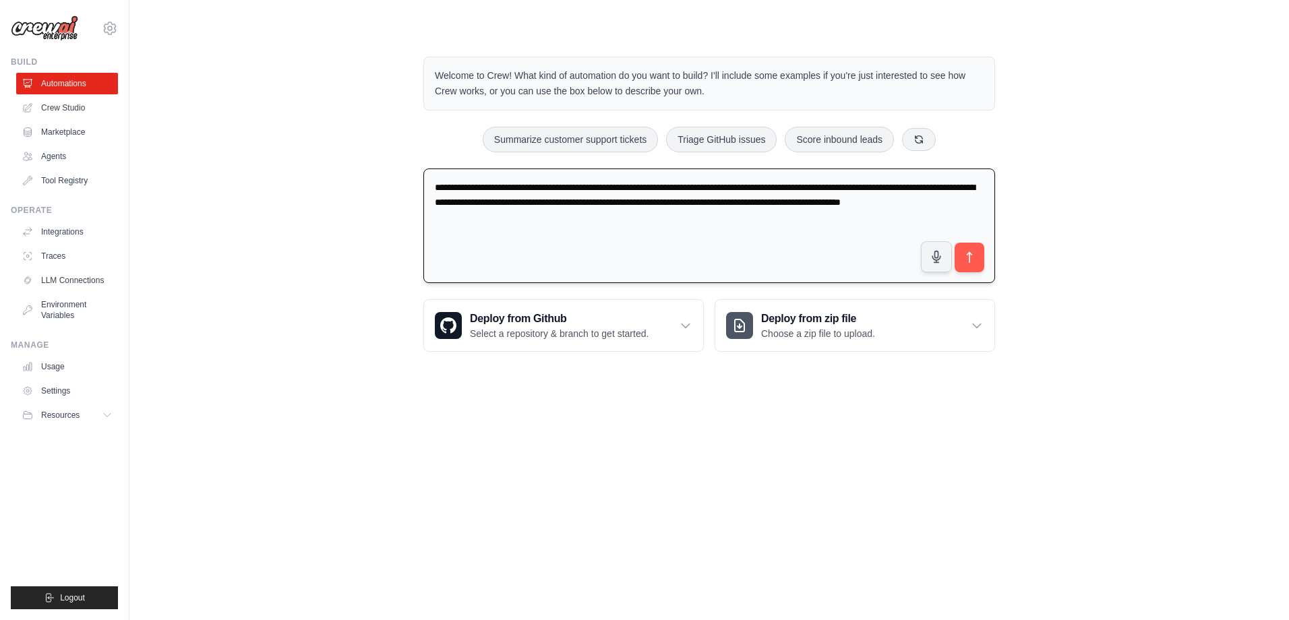
click at [545, 222] on textarea "**********" at bounding box center [709, 226] width 572 height 115
type textarea "**********"
click at [980, 332] on div "Deploy from zip file Choose a zip file to upload." at bounding box center [854, 325] width 279 height 51
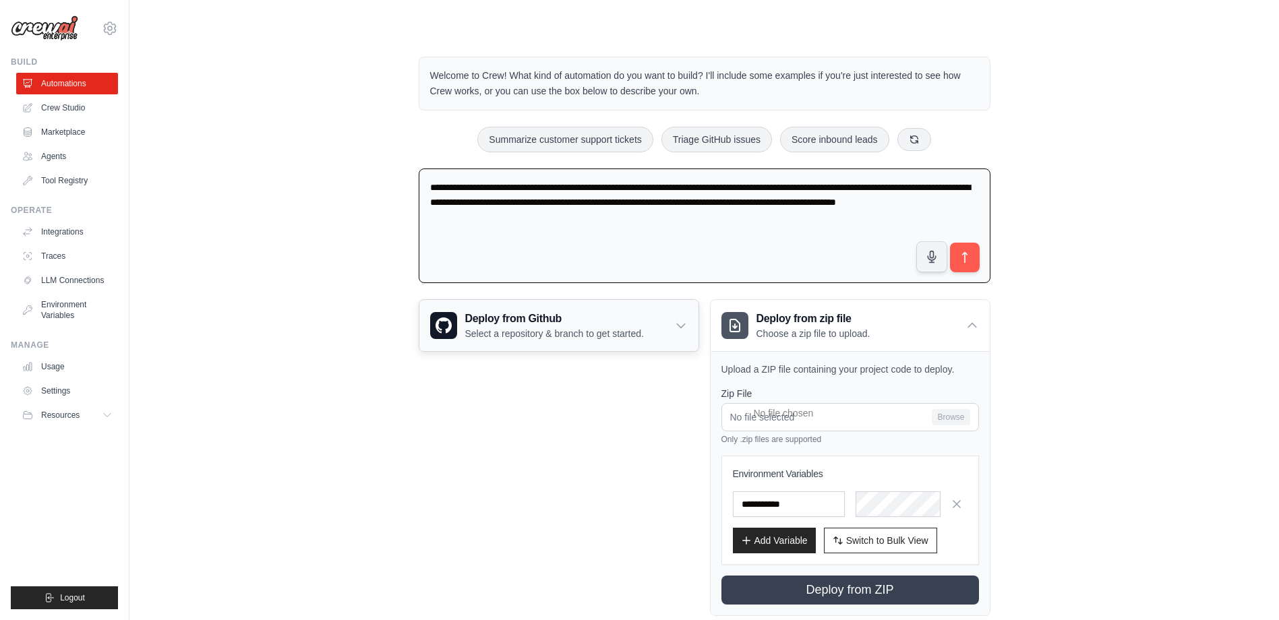
click at [681, 327] on icon at bounding box center [681, 326] width 8 height 4
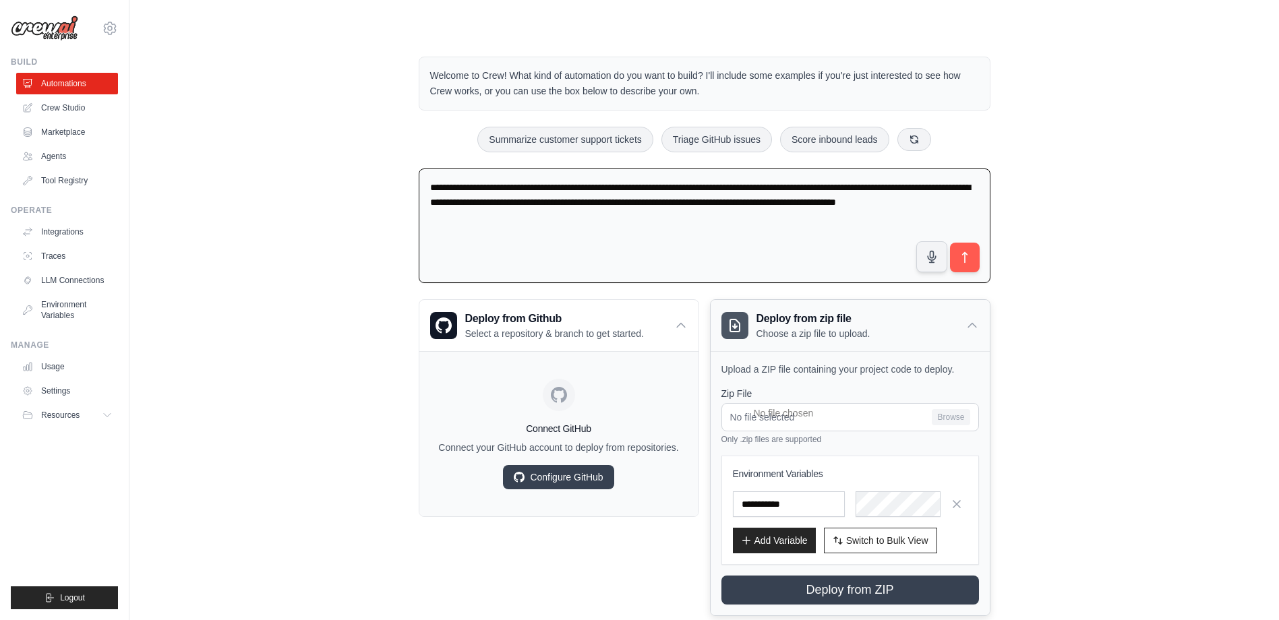
click at [967, 323] on icon at bounding box center [971, 325] width 13 height 13
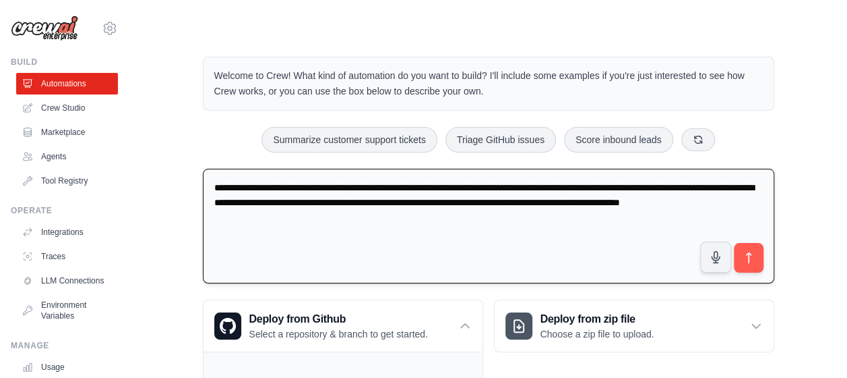
click at [359, 247] on textarea "**********" at bounding box center [489, 226] width 572 height 115
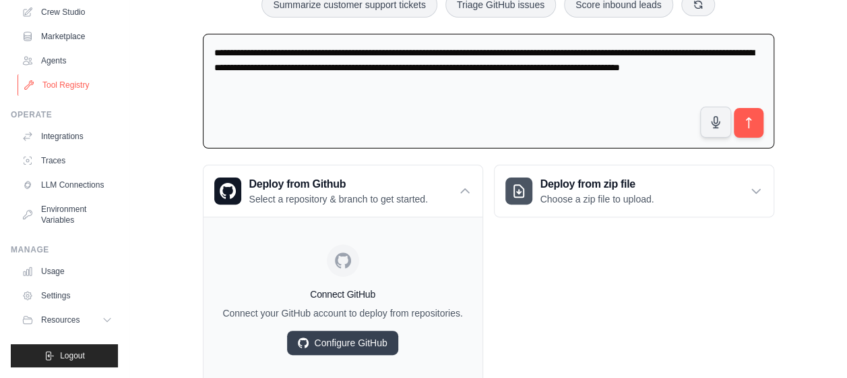
scroll to position [106, 0]
click at [758, 124] on button "submit" at bounding box center [748, 122] width 31 height 31
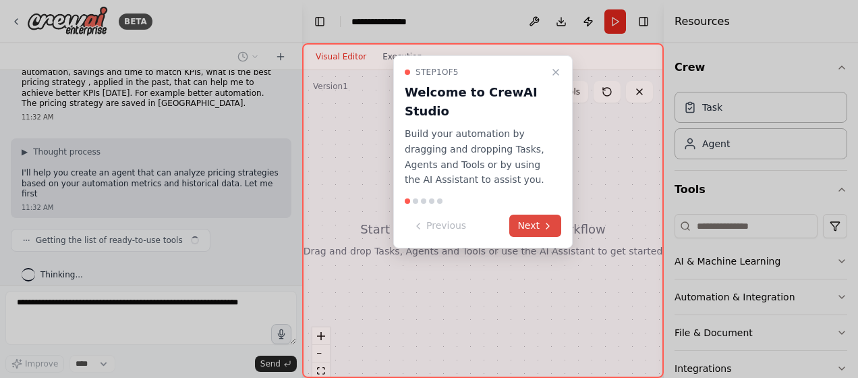
scroll to position [40, 0]
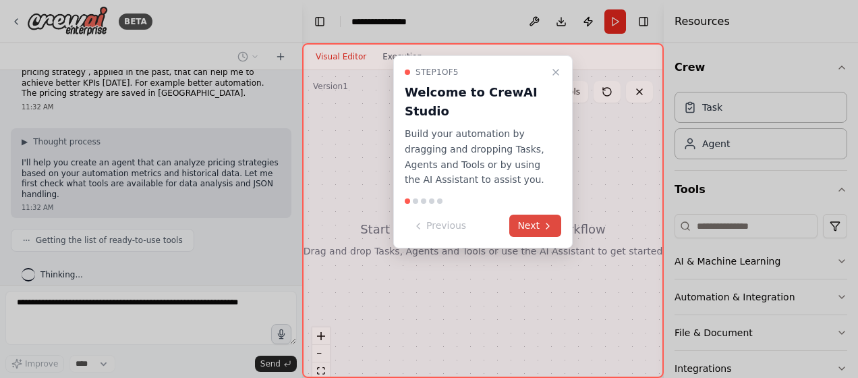
click at [537, 224] on button "Next" at bounding box center [535, 225] width 52 height 22
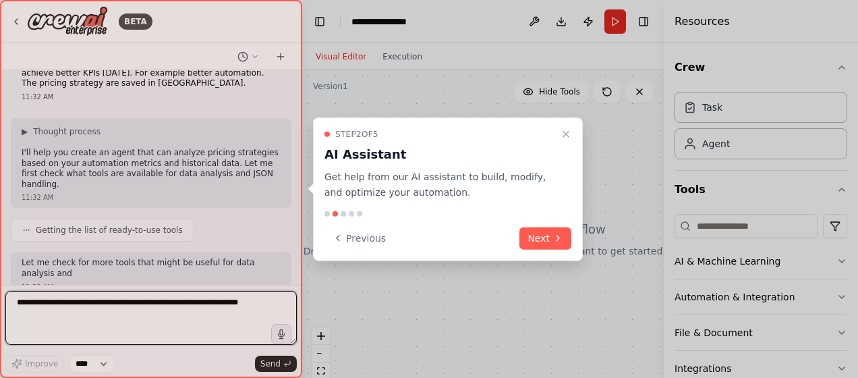
scroll to position [60, 0]
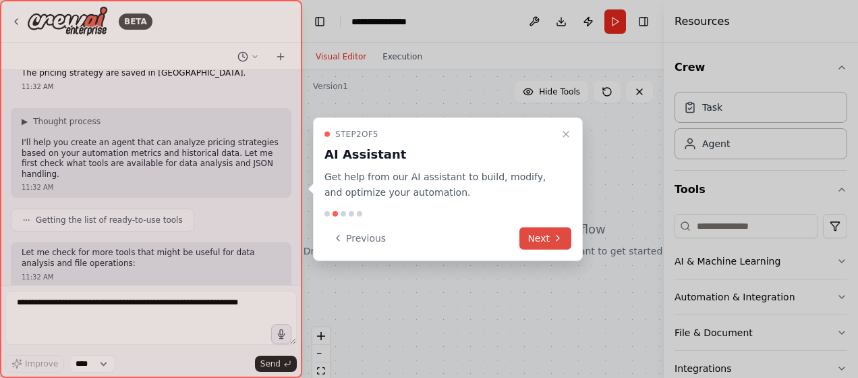
click at [535, 235] on button "Next" at bounding box center [545, 238] width 52 height 22
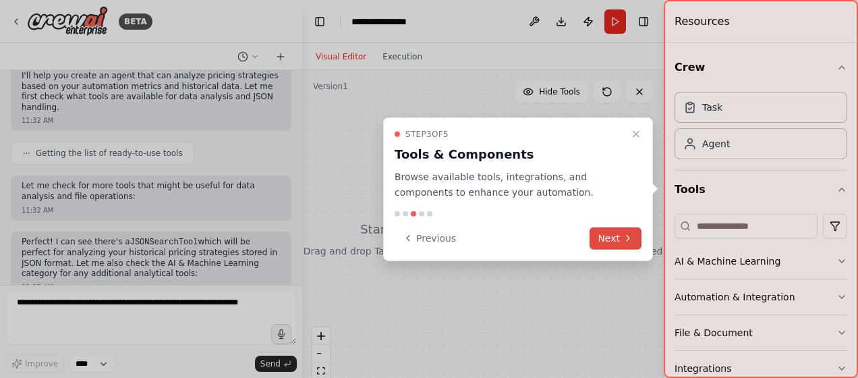
scroll to position [137, 0]
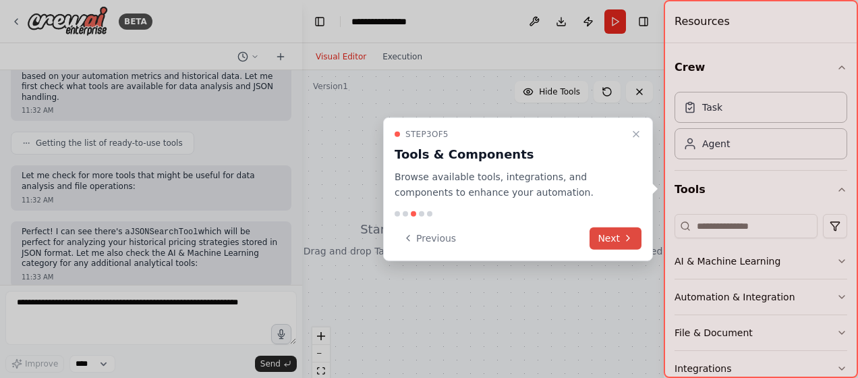
click at [607, 235] on button "Next" at bounding box center [615, 238] width 52 height 22
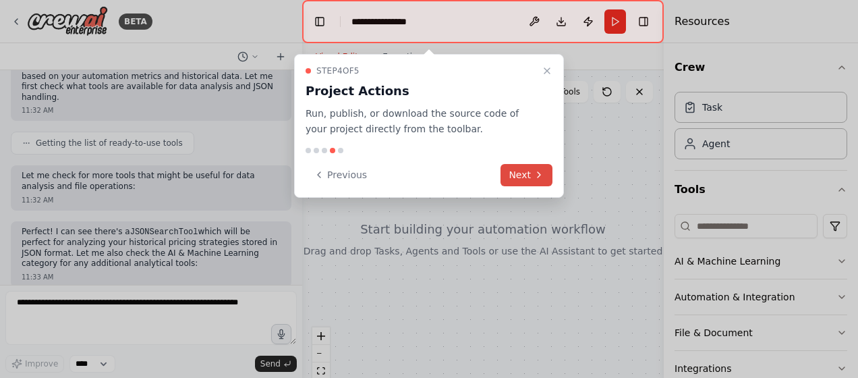
click at [517, 175] on button "Next" at bounding box center [526, 175] width 52 height 22
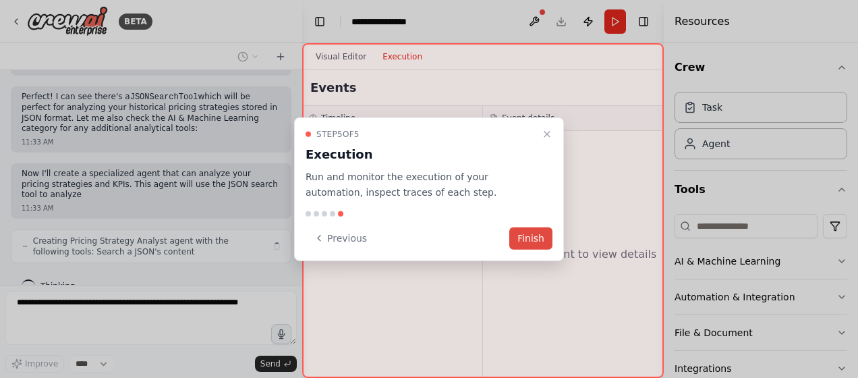
scroll to position [282, 0]
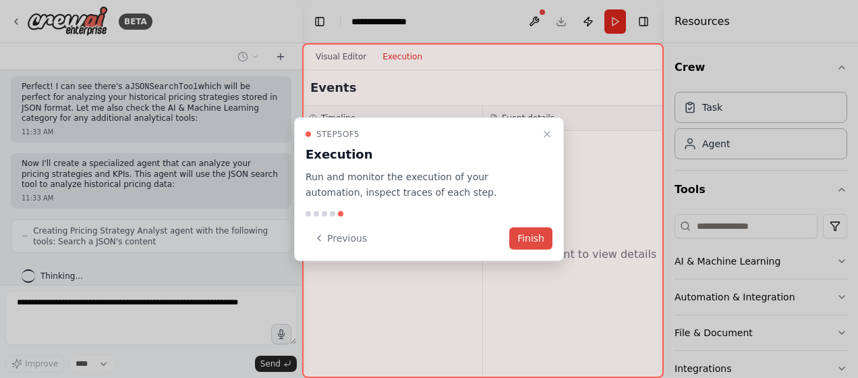
click at [538, 237] on button "Finish" at bounding box center [530, 238] width 43 height 22
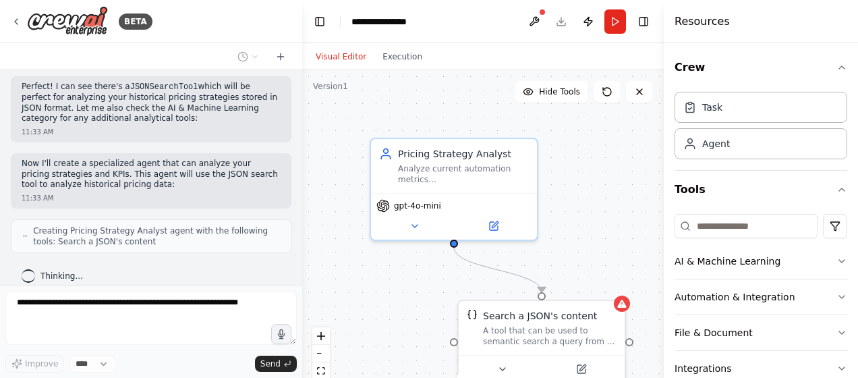
click at [450, 28] on header "**********" at bounding box center [482, 21] width 361 height 43
click at [611, 23] on button "Run" at bounding box center [615, 21] width 22 height 24
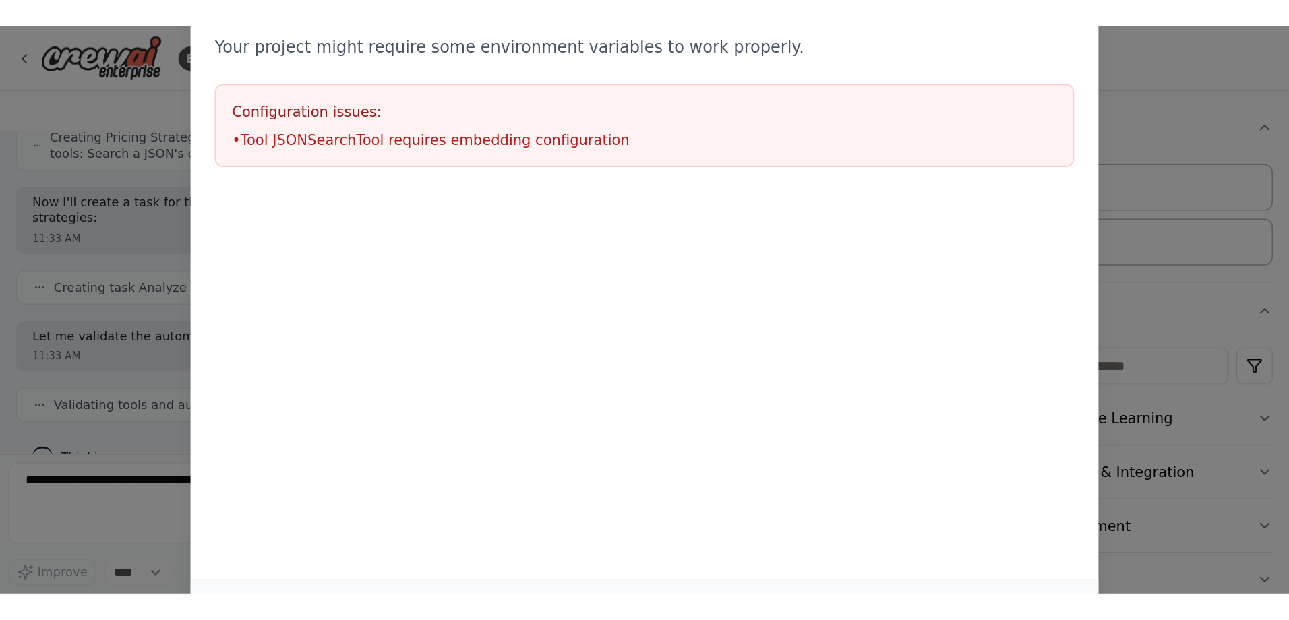
scroll to position [449, 0]
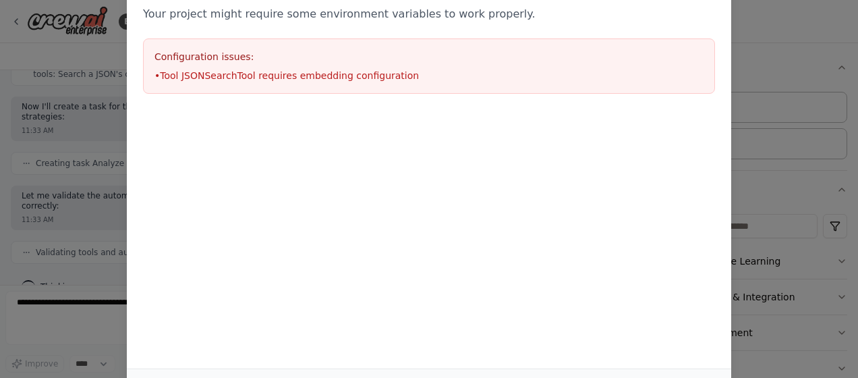
click at [785, 18] on div "Environment configuration Your project might require some environment variables…" at bounding box center [429, 189] width 858 height 378
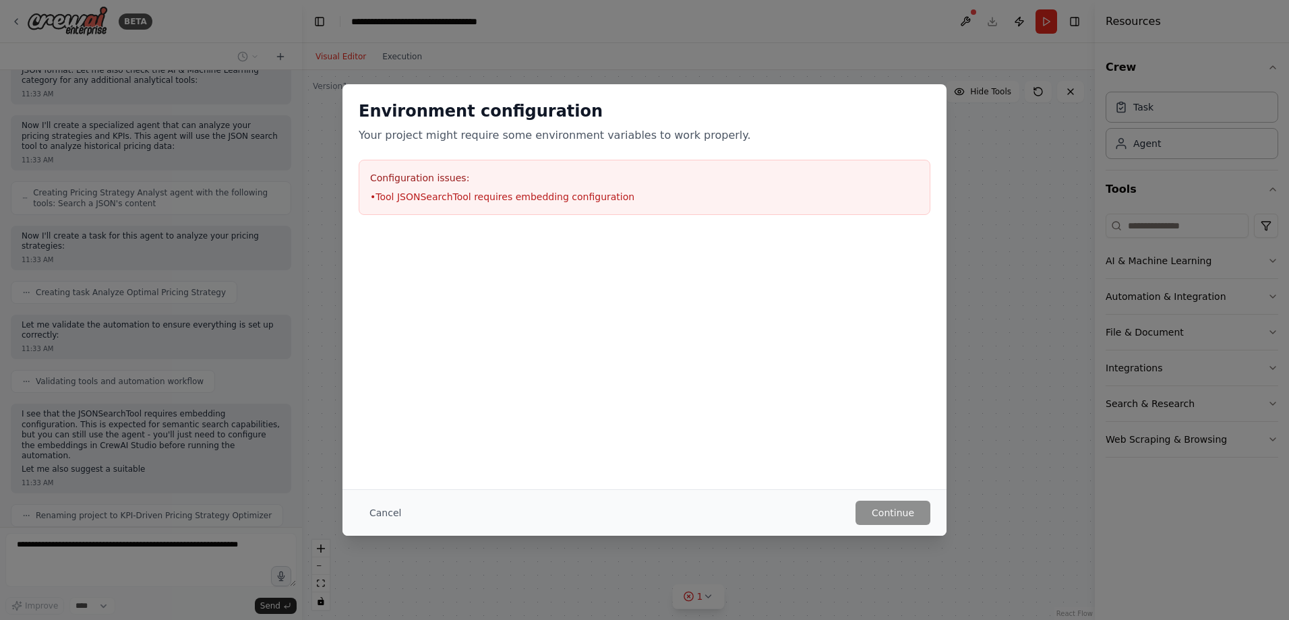
scroll to position [333, 0]
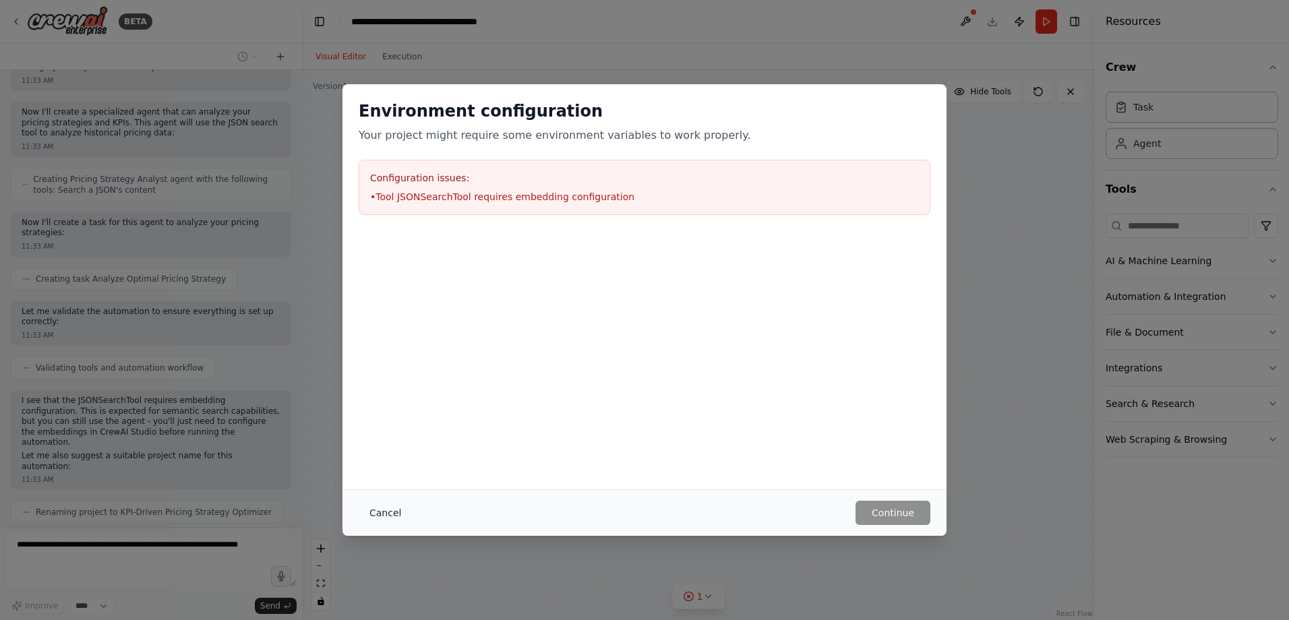
click at [379, 377] on button "Cancel" at bounding box center [385, 513] width 53 height 24
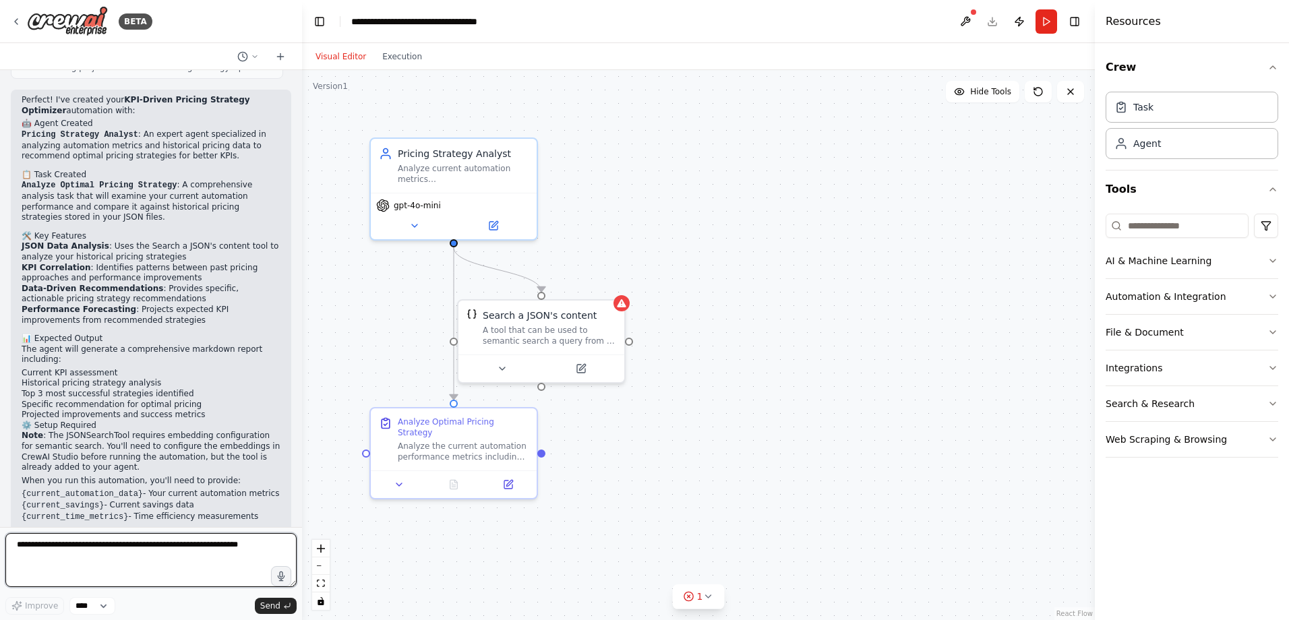
scroll to position [789, 0]
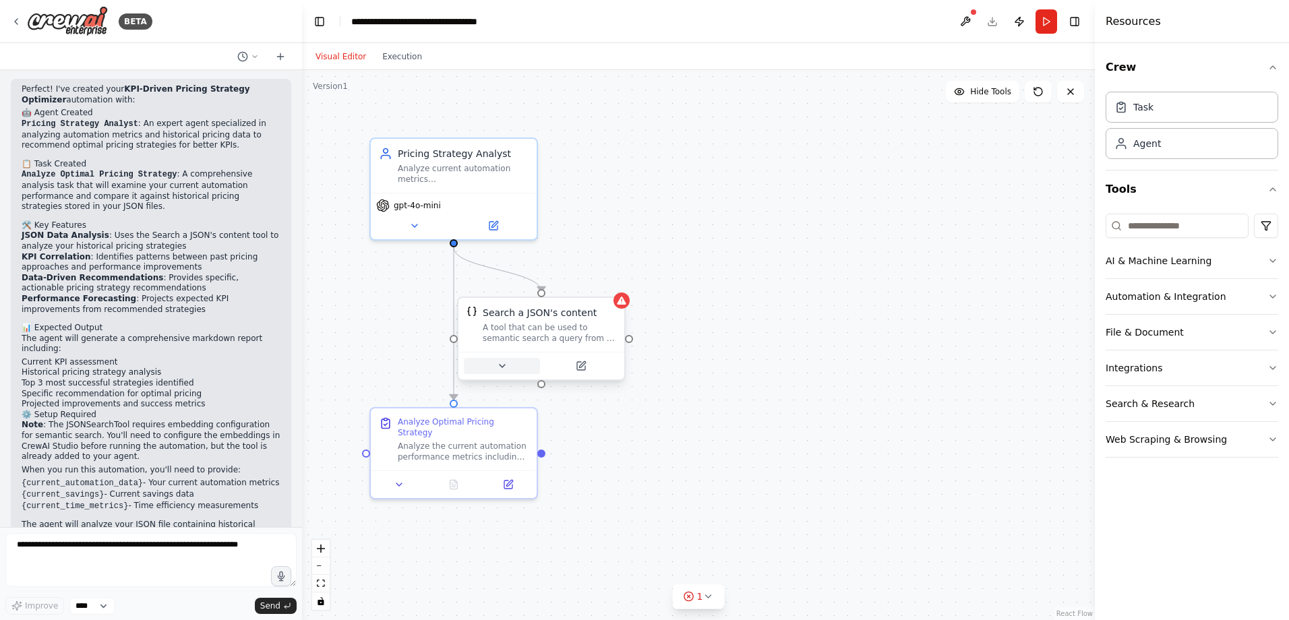
click at [502, 365] on icon at bounding box center [502, 366] width 5 height 3
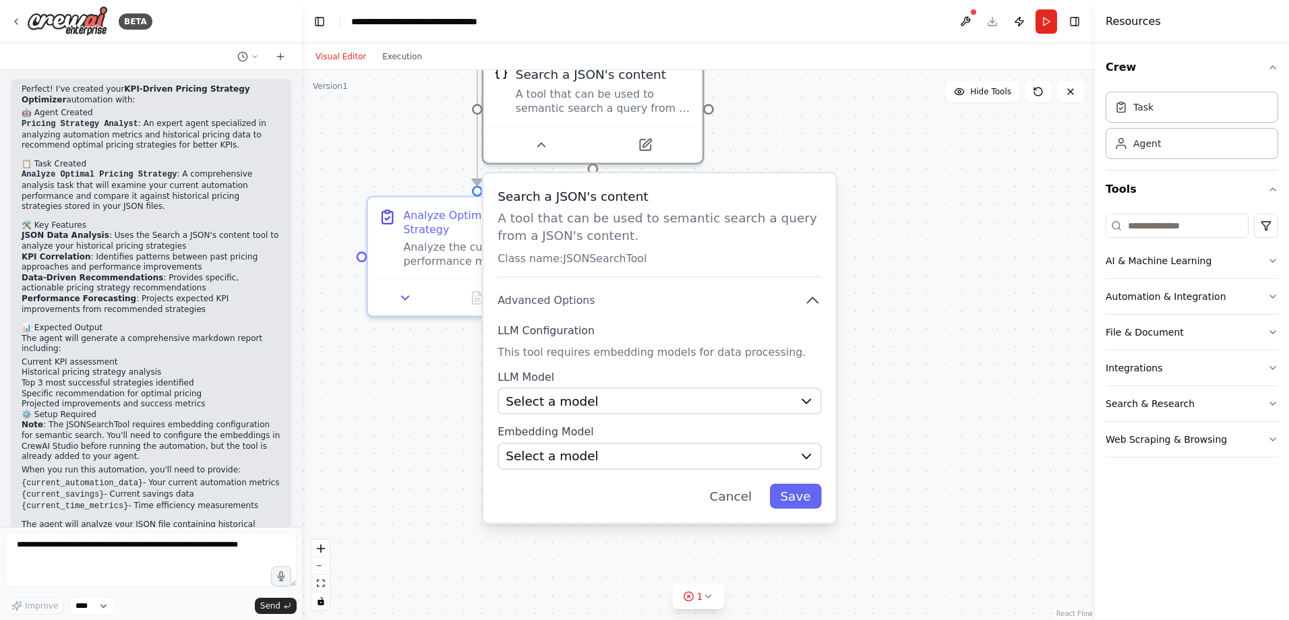
drag, startPoint x: 745, startPoint y: 402, endPoint x: 869, endPoint y: 215, distance: 224.2
click at [857, 215] on div ".deletable-edge-delete-btn { width: 20px; height: 20px; border: 0px solid #ffff…" at bounding box center [698, 345] width 793 height 550
click at [597, 377] on div "Select a model" at bounding box center [649, 457] width 287 height 18
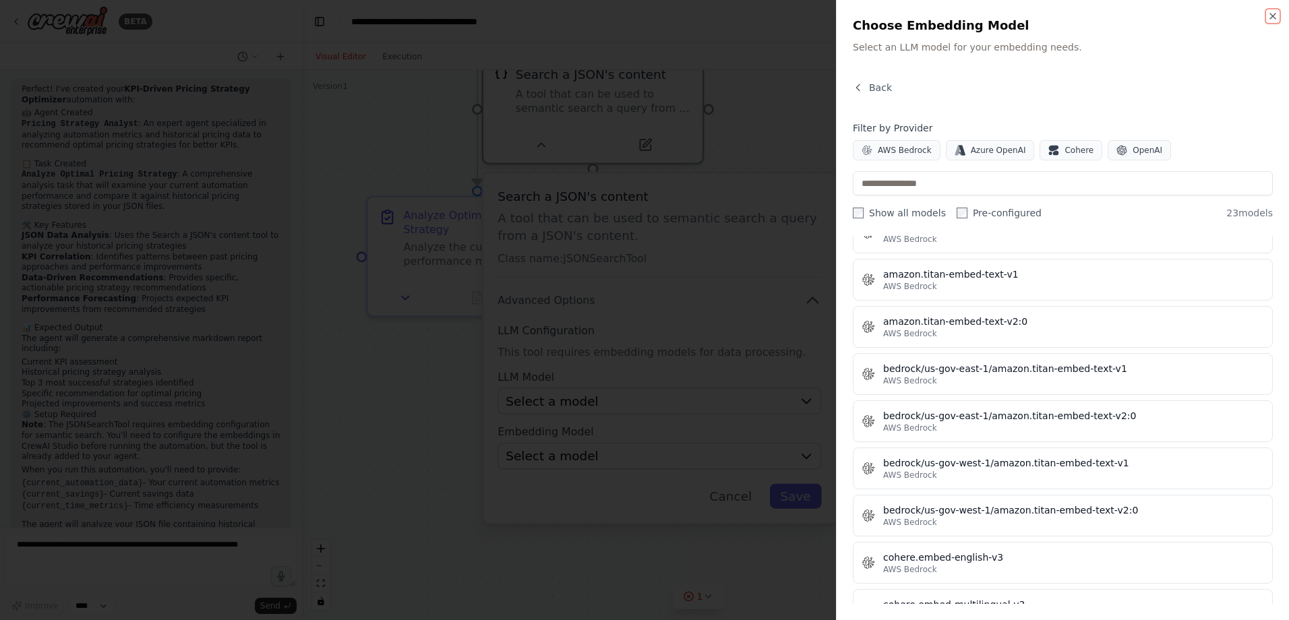
scroll to position [0, 0]
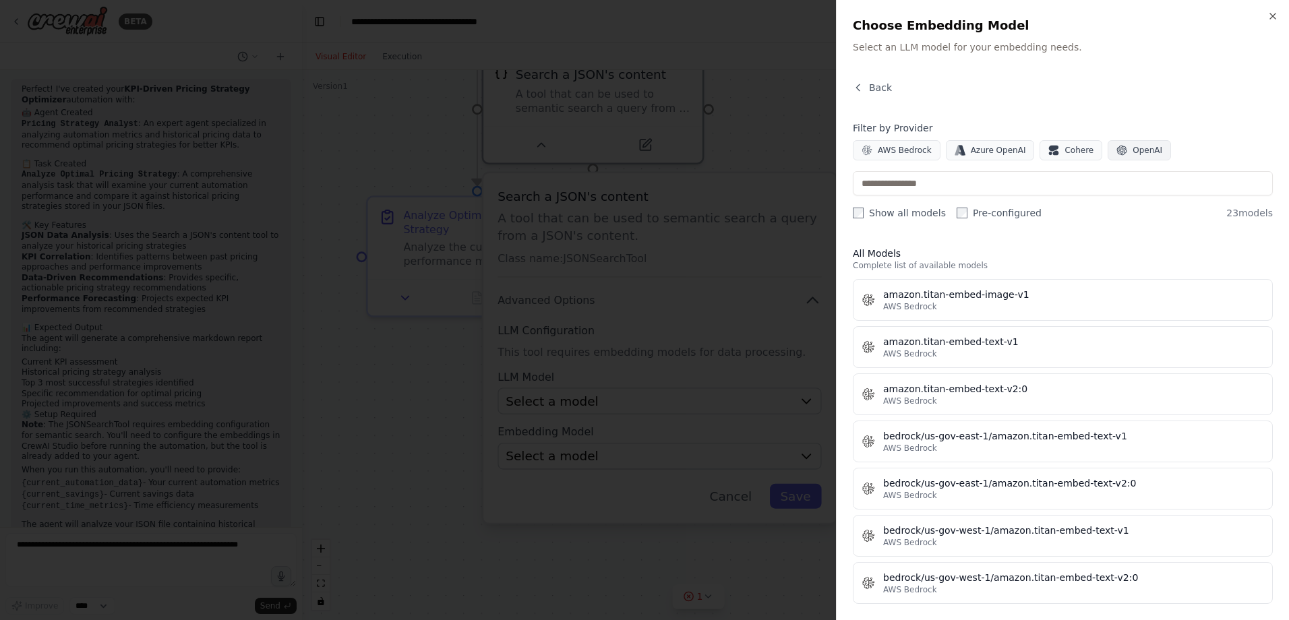
click at [857, 148] on span "OpenAI" at bounding box center [1148, 150] width 30 height 11
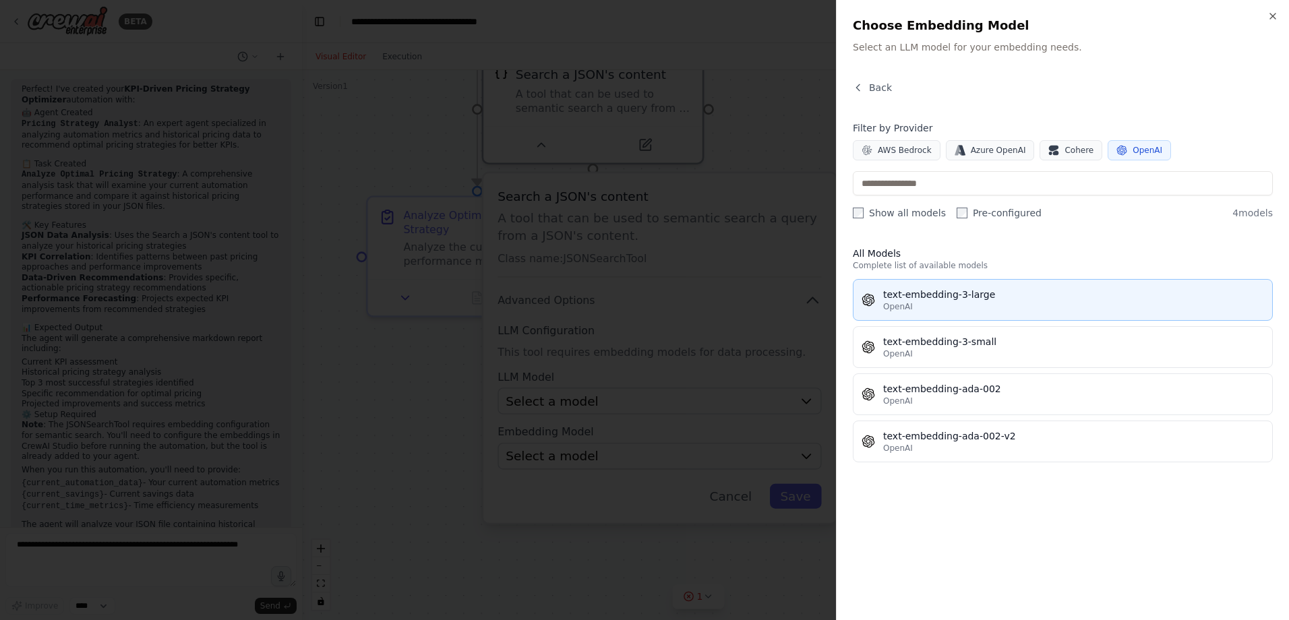
click at [857, 296] on div "text-embedding-3-large" at bounding box center [1073, 294] width 381 height 13
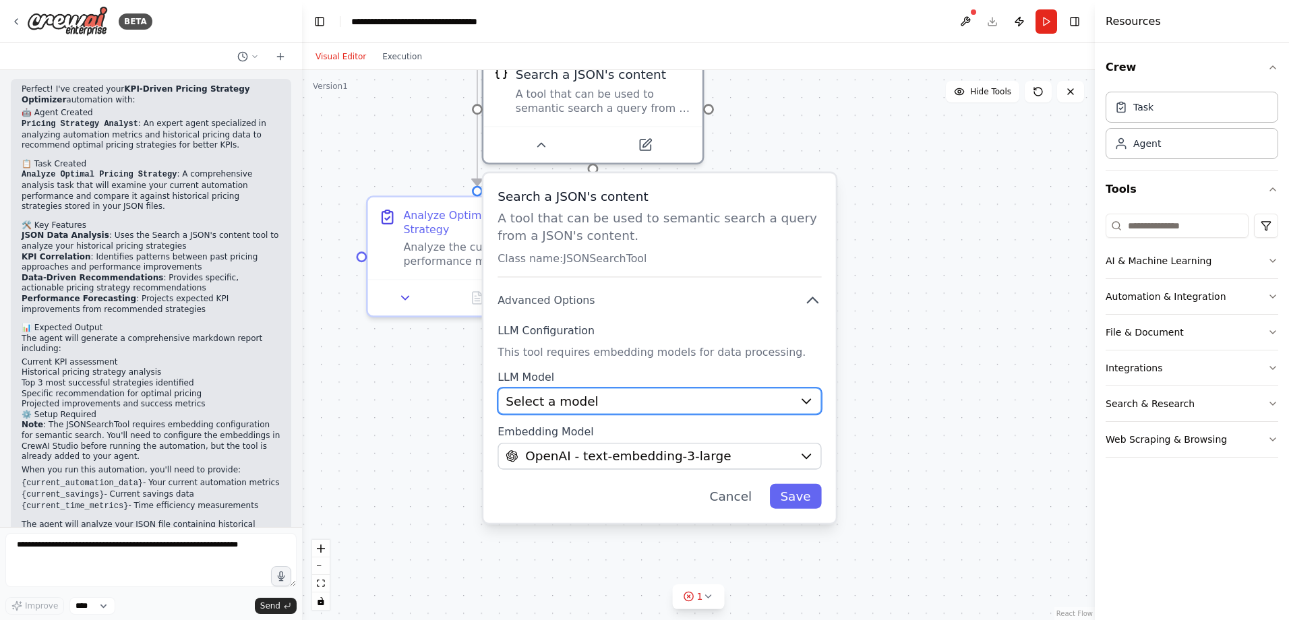
click at [793, 377] on button "Select a model" at bounding box center [660, 401] width 324 height 27
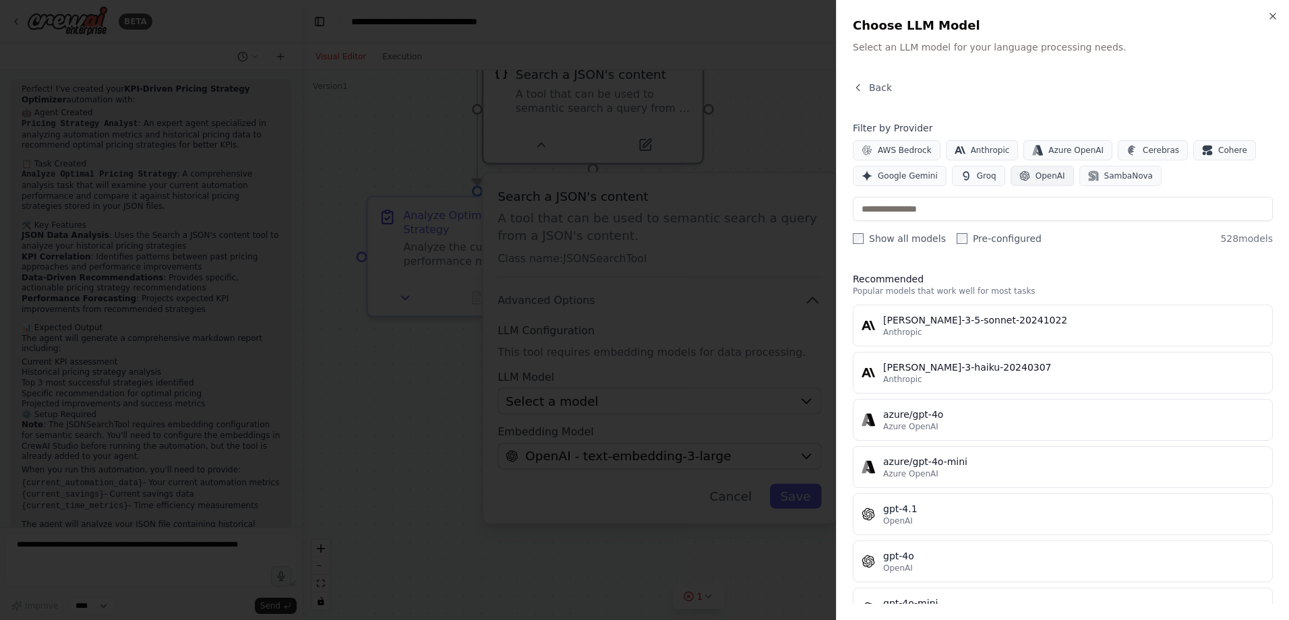
click at [857, 181] on span "OpenAI" at bounding box center [1051, 176] width 30 height 11
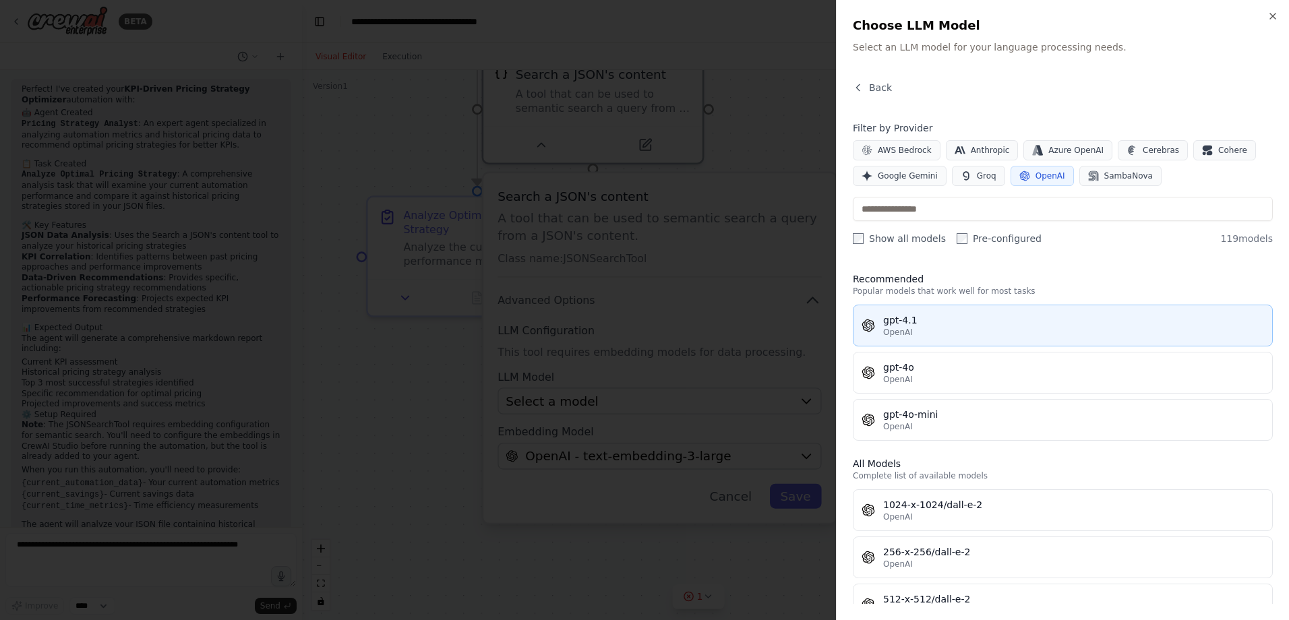
click at [857, 320] on div "gpt-4.1" at bounding box center [1073, 319] width 381 height 13
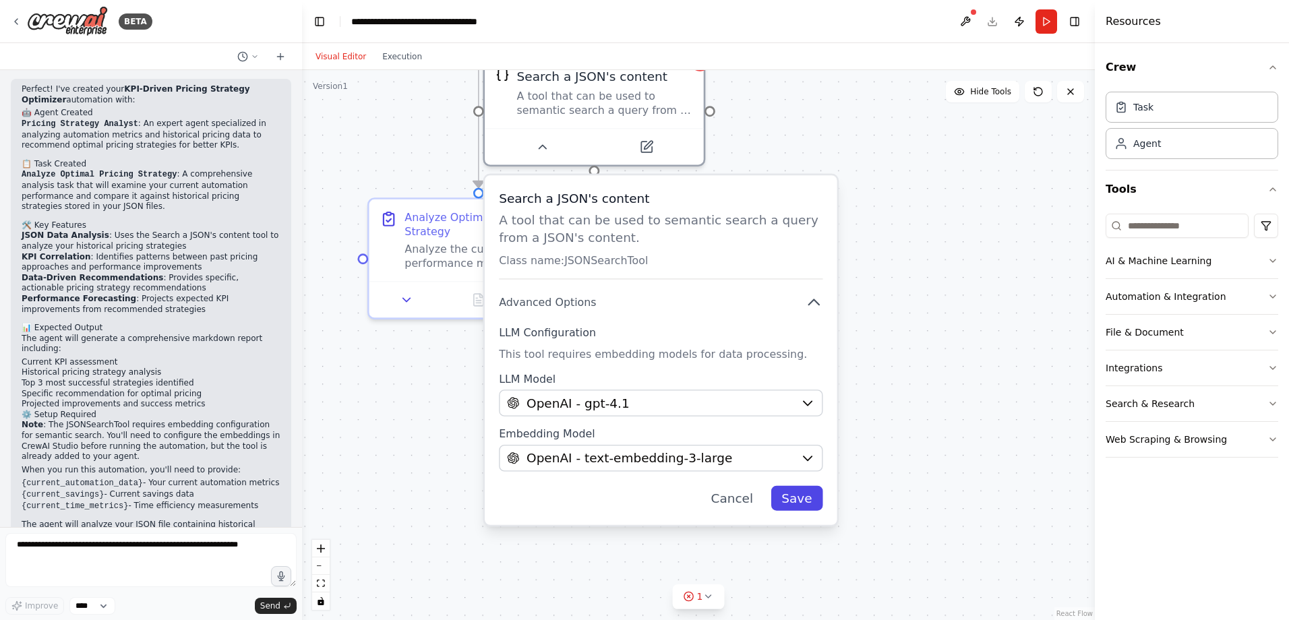
click at [797, 377] on button "Save" at bounding box center [797, 498] width 52 height 25
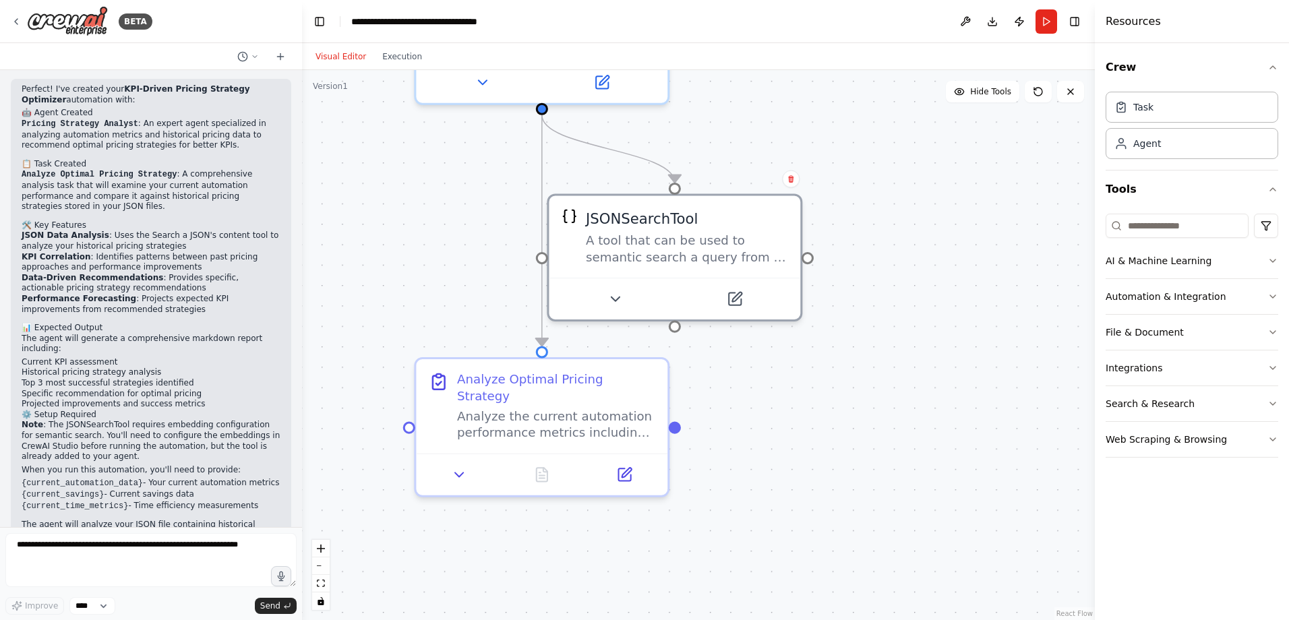
drag, startPoint x: 687, startPoint y: 227, endPoint x: 776, endPoint y: 432, distance: 223.4
click at [777, 377] on div ".deletable-edge-delete-btn { width: 20px; height: 20px; border: 0px solid #ffff…" at bounding box center [698, 345] width 793 height 550
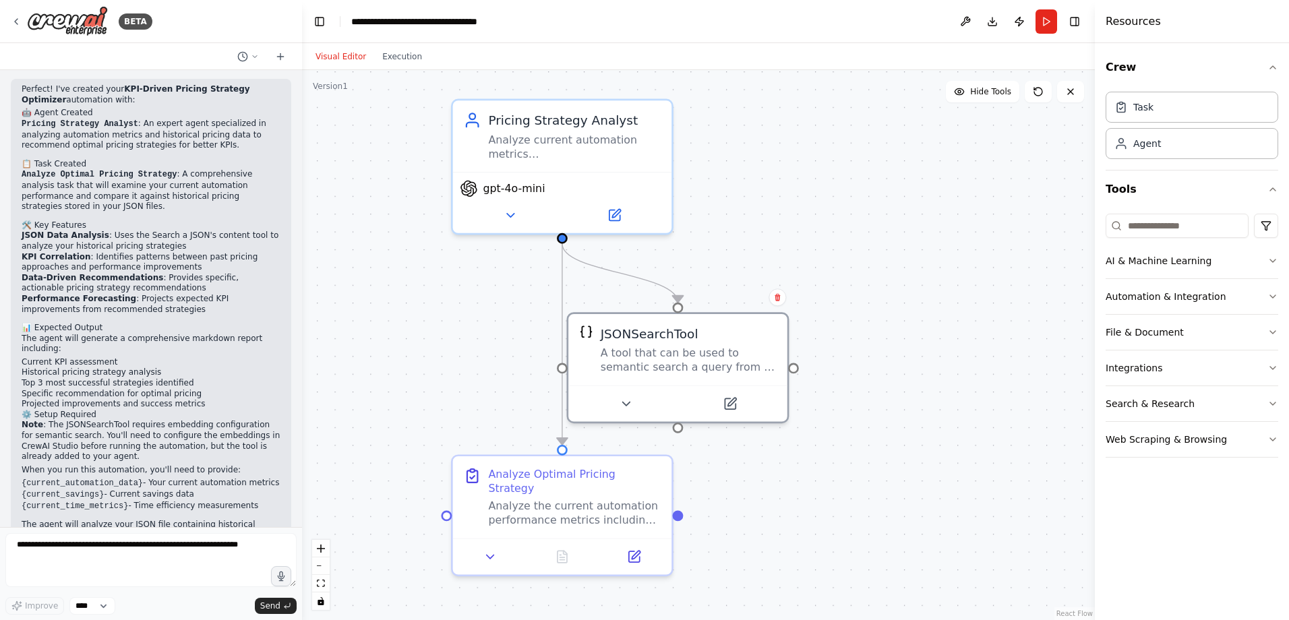
drag, startPoint x: 839, startPoint y: 173, endPoint x: 829, endPoint y: 305, distance: 132.5
click at [829, 305] on div ".deletable-edge-delete-btn { width: 20px; height: 20px; border: 0px solid #ffff…" at bounding box center [698, 345] width 793 height 550
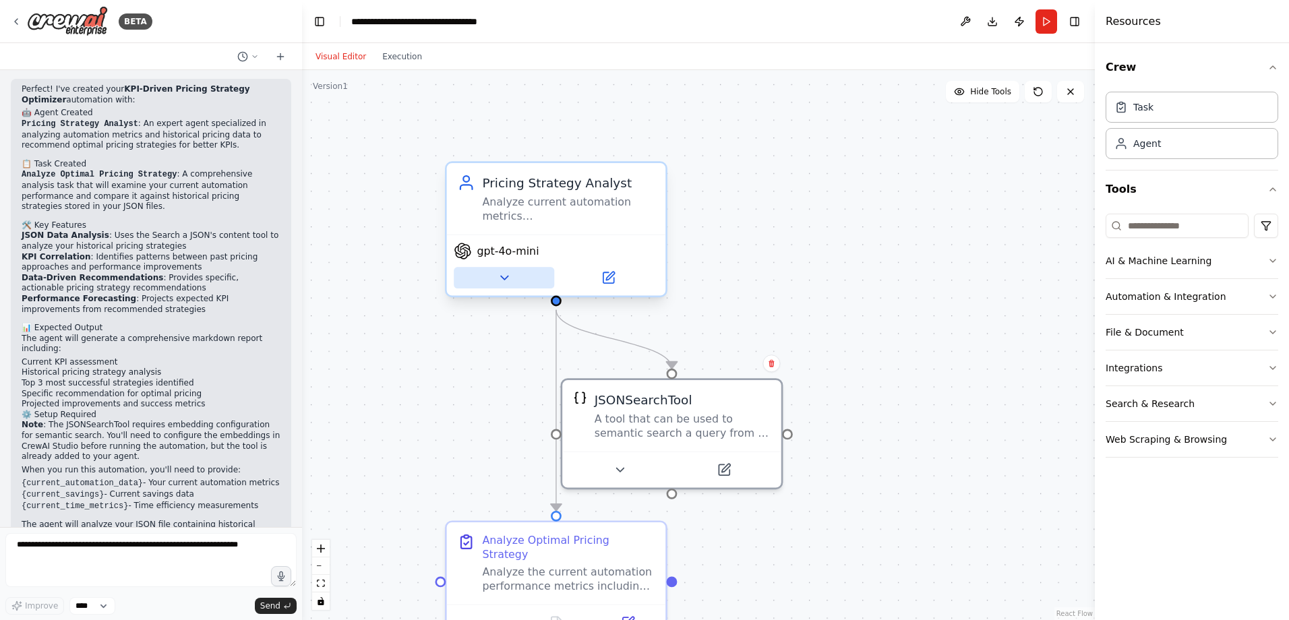
click at [507, 276] on icon at bounding box center [503, 277] width 7 height 3
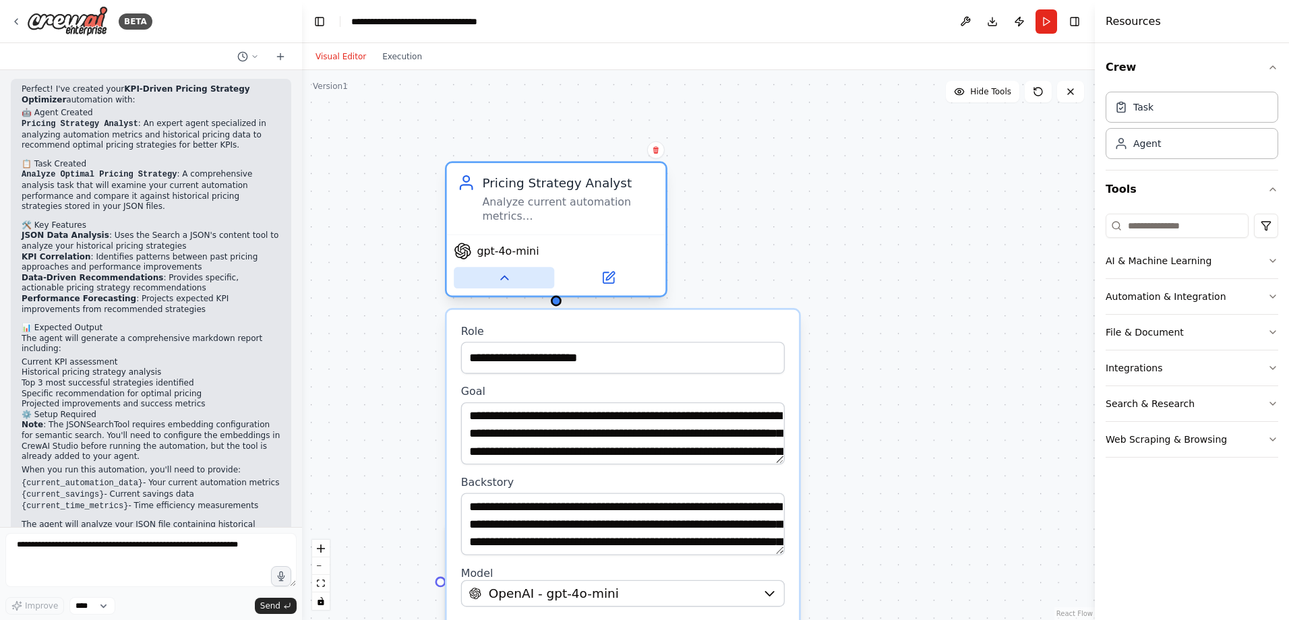
click at [507, 276] on icon at bounding box center [504, 278] width 14 height 14
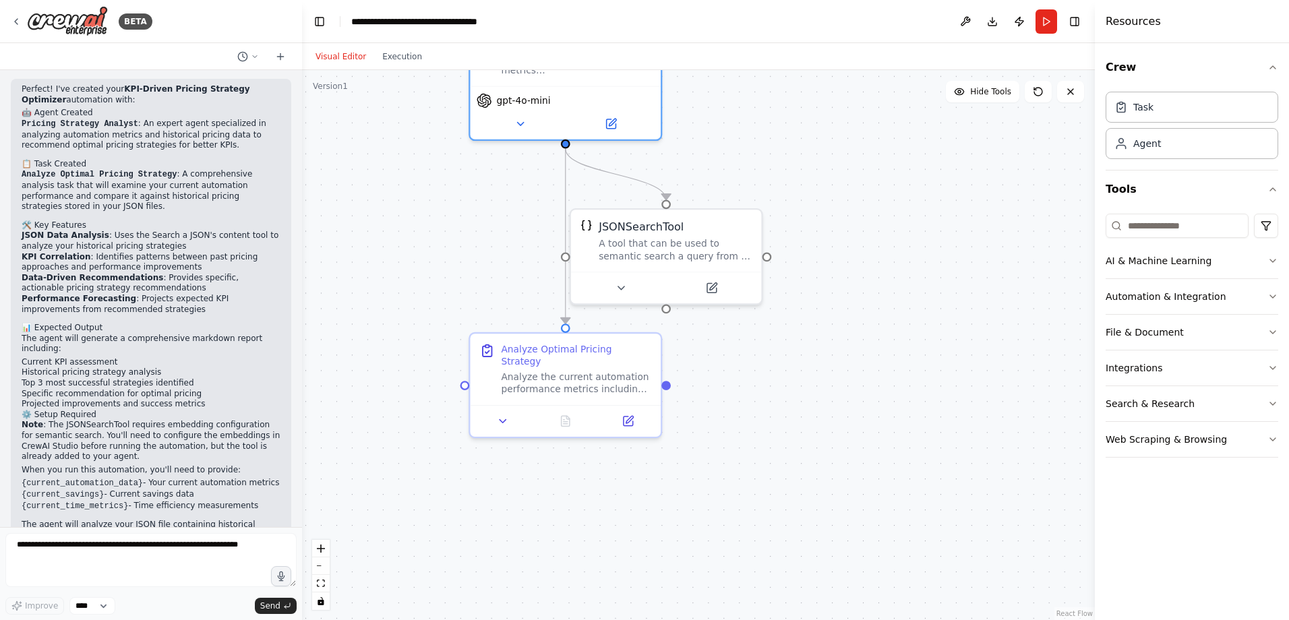
drag, startPoint x: 879, startPoint y: 442, endPoint x: 859, endPoint y: 321, distance: 122.4
click at [857, 321] on div ".deletable-edge-delete-btn { width: 20px; height: 20px; border: 0px solid #ffff…" at bounding box center [698, 345] width 793 height 550
click at [857, 20] on button "Run" at bounding box center [1047, 21] width 22 height 24
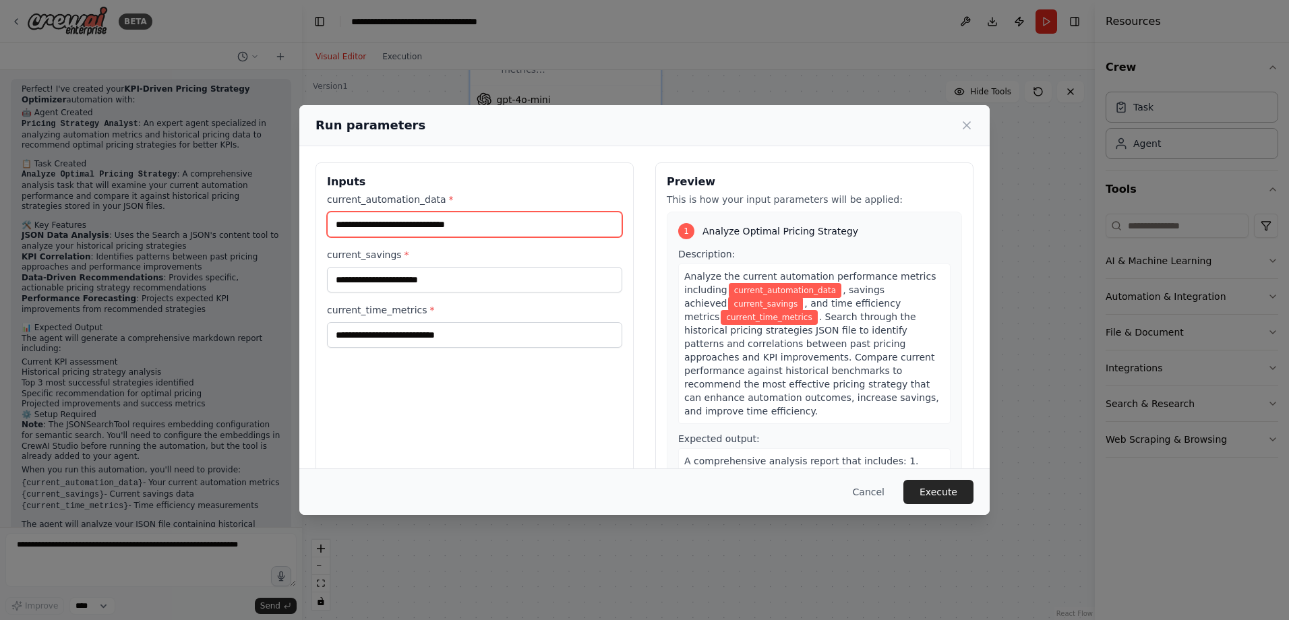
click at [514, 224] on input "current_automation_data *" at bounding box center [474, 225] width 295 height 26
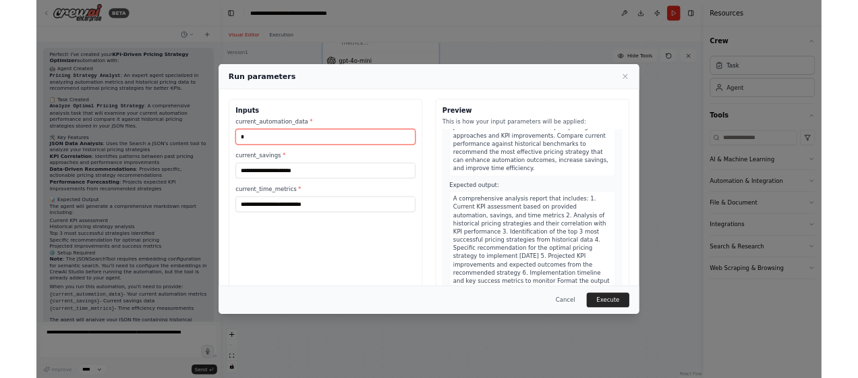
scroll to position [121, 0]
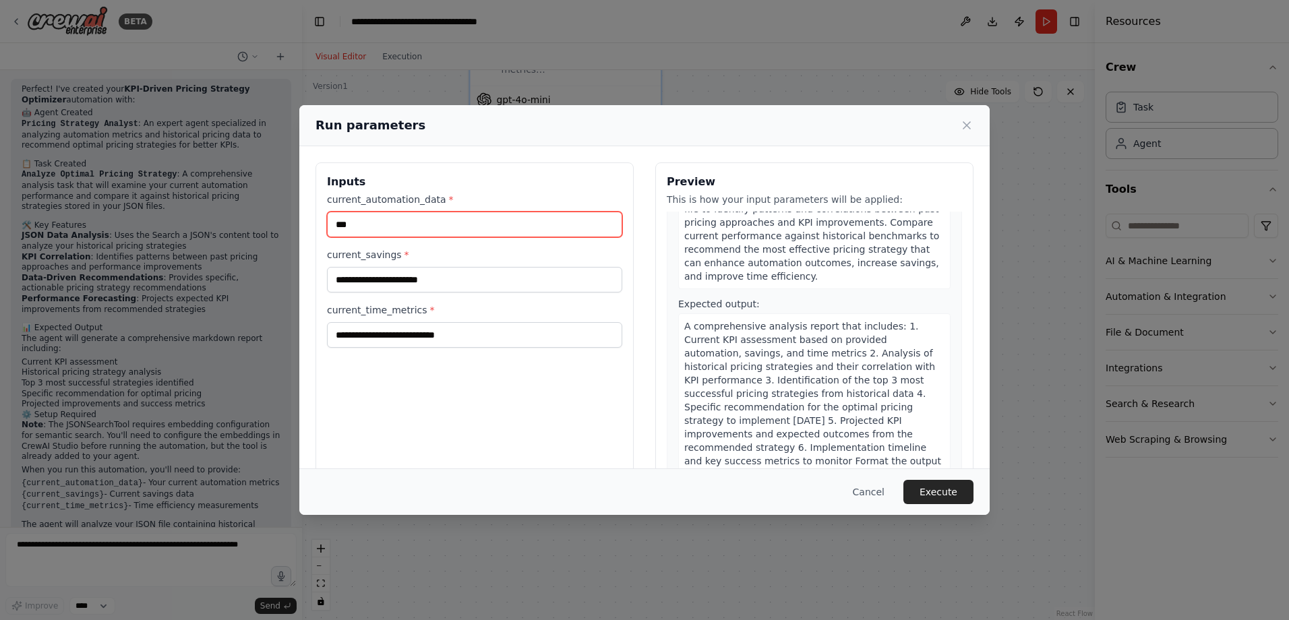
type input "***"
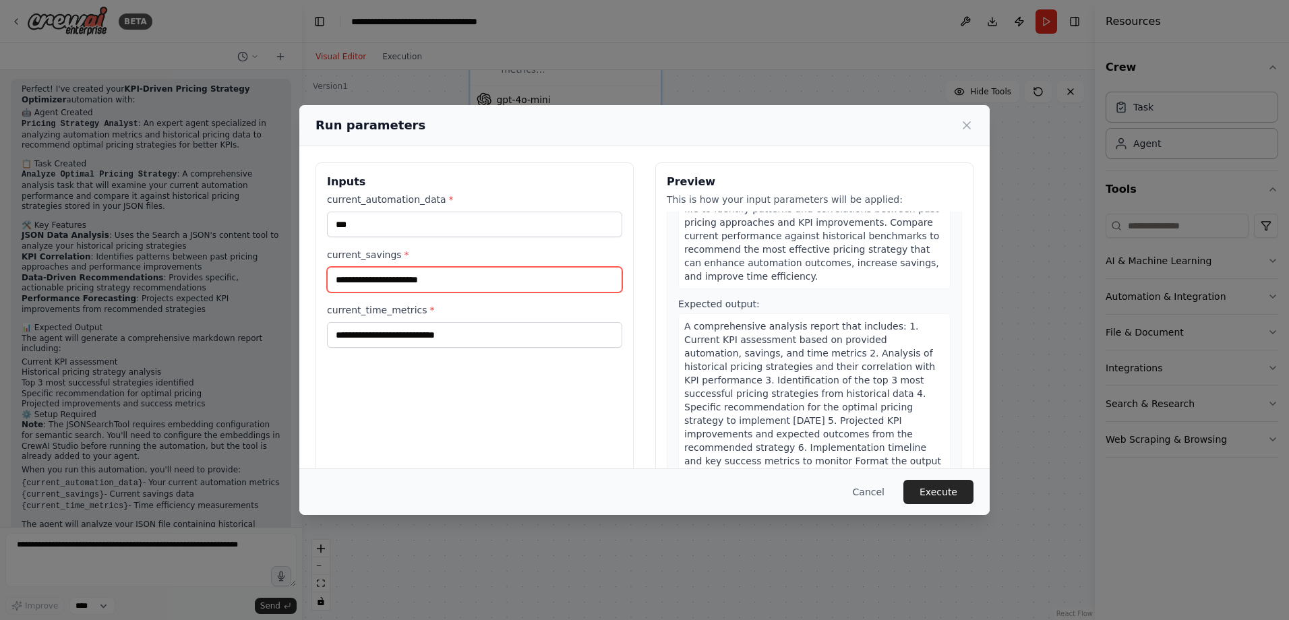
click at [423, 285] on input "current_savings *" at bounding box center [474, 280] width 295 height 26
type input "***"
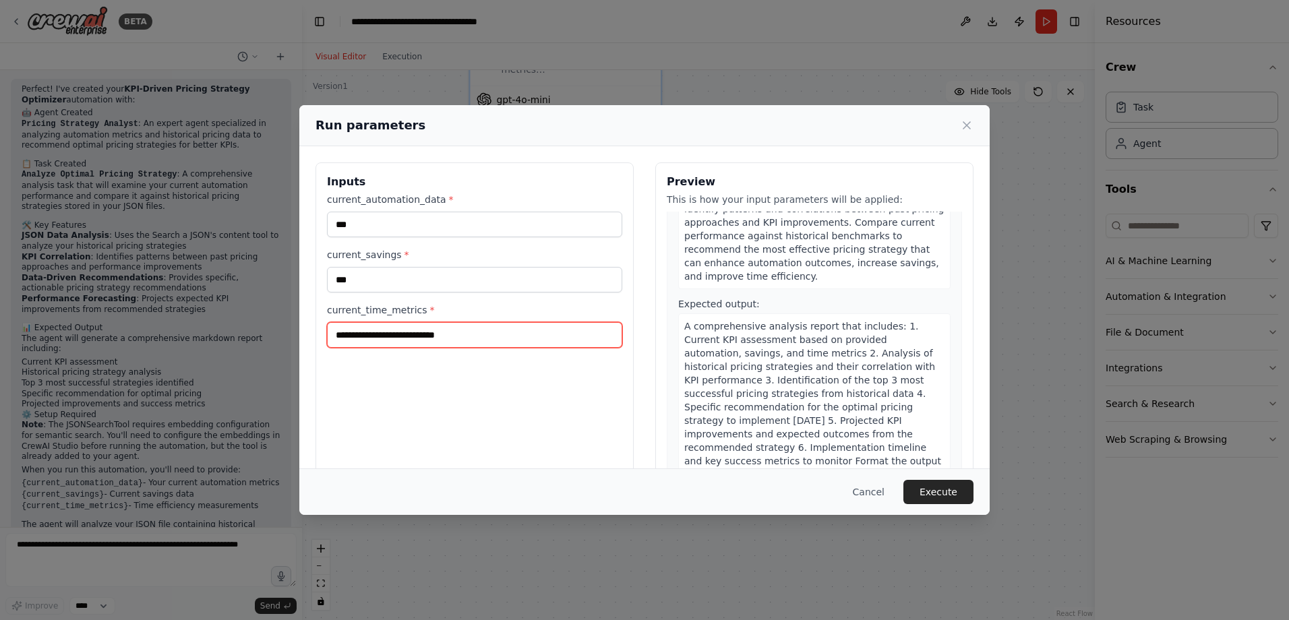
click at [414, 332] on input "current_time_metrics *" at bounding box center [474, 335] width 295 height 26
type input "**"
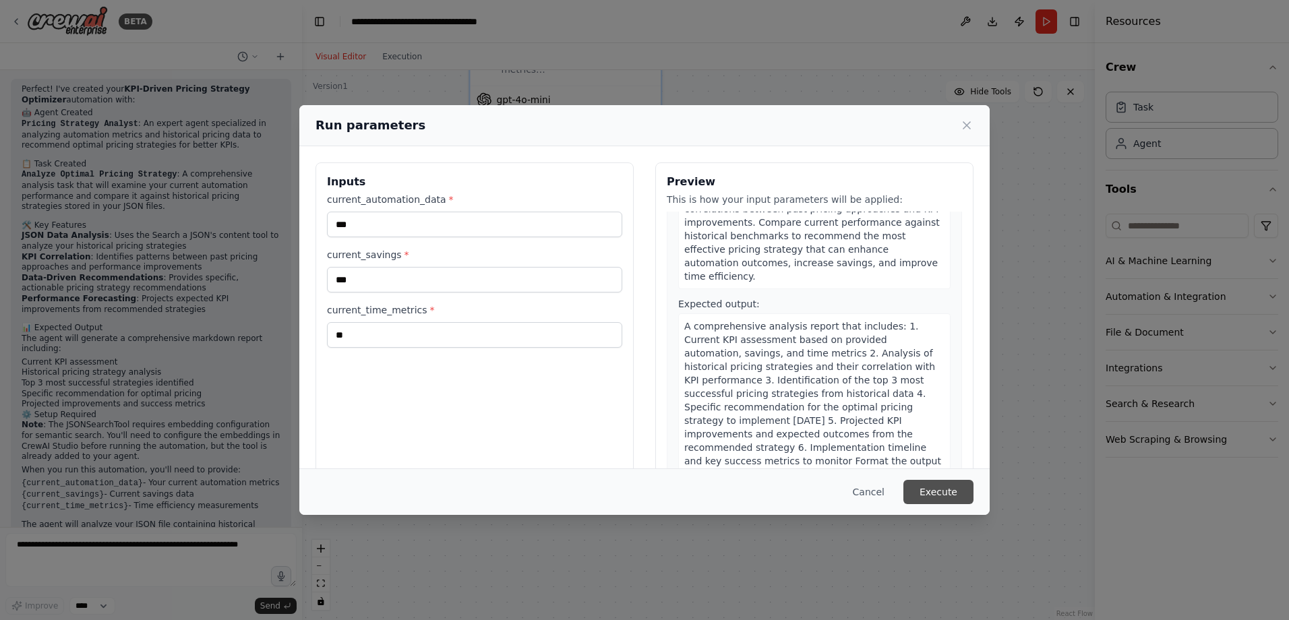
click at [857, 377] on button "Execute" at bounding box center [938, 492] width 70 height 24
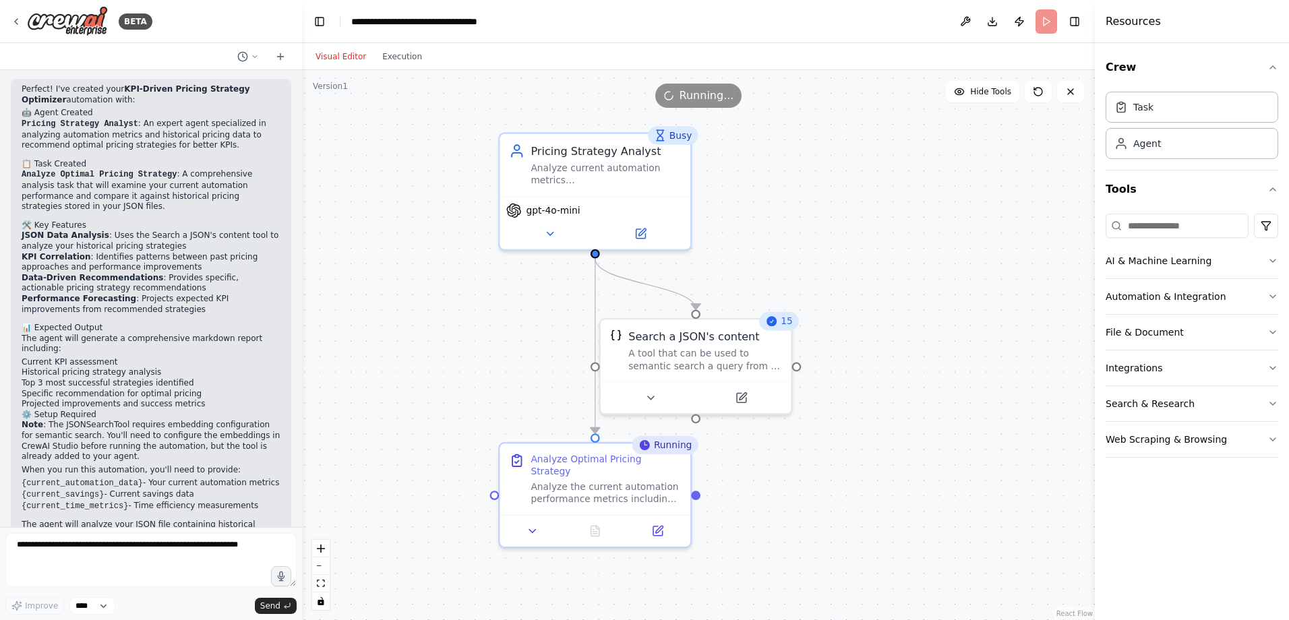
drag, startPoint x: 851, startPoint y: 247, endPoint x: 880, endPoint y: 358, distance: 114.5
click at [857, 358] on div ".deletable-edge-delete-btn { width: 20px; height: 20px; border: 0px solid #ffff…" at bounding box center [698, 345] width 793 height 550
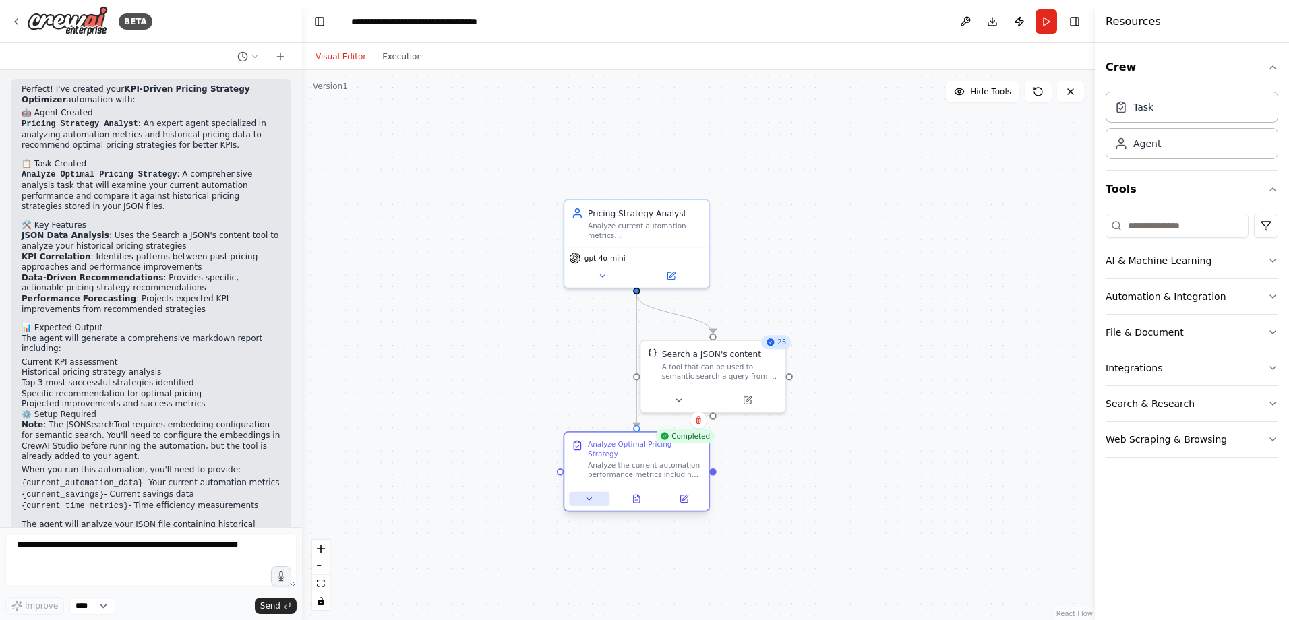
click at [585, 377] on icon at bounding box center [589, 498] width 9 height 9
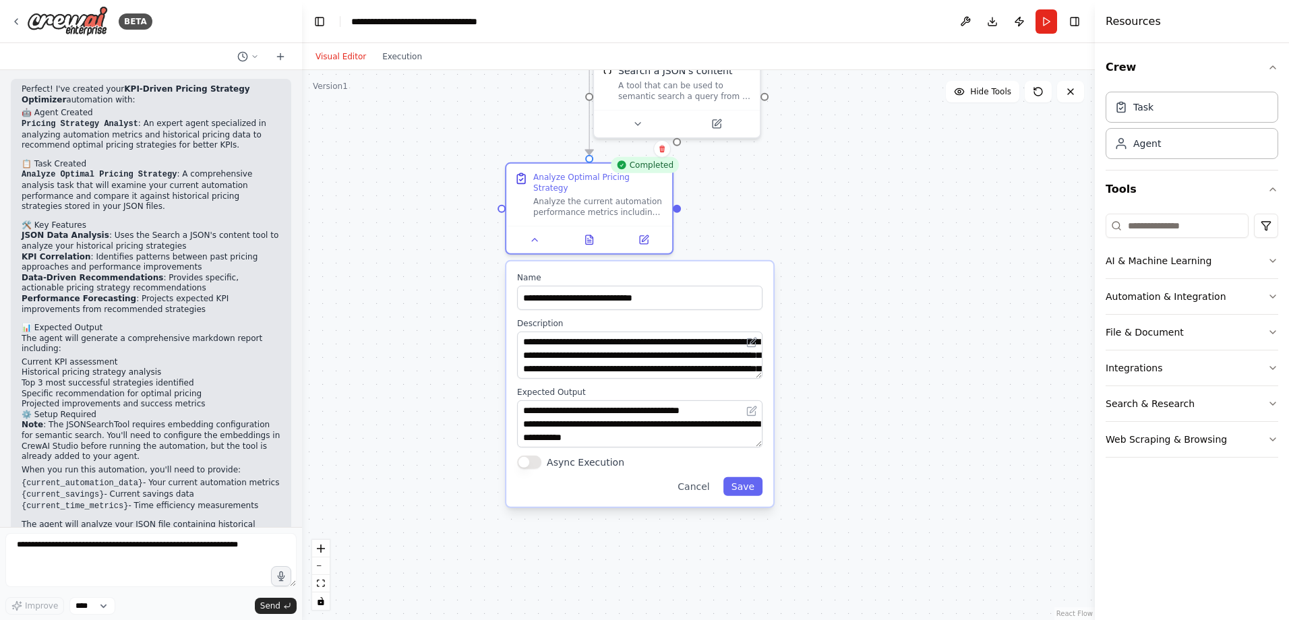
drag, startPoint x: 849, startPoint y: 485, endPoint x: 833, endPoint y: 255, distance: 231.1
click at [833, 255] on div ".deletable-edge-delete-btn { width: 20px; height: 20px; border: 0px solid #ffff…" at bounding box center [698, 345] width 793 height 550
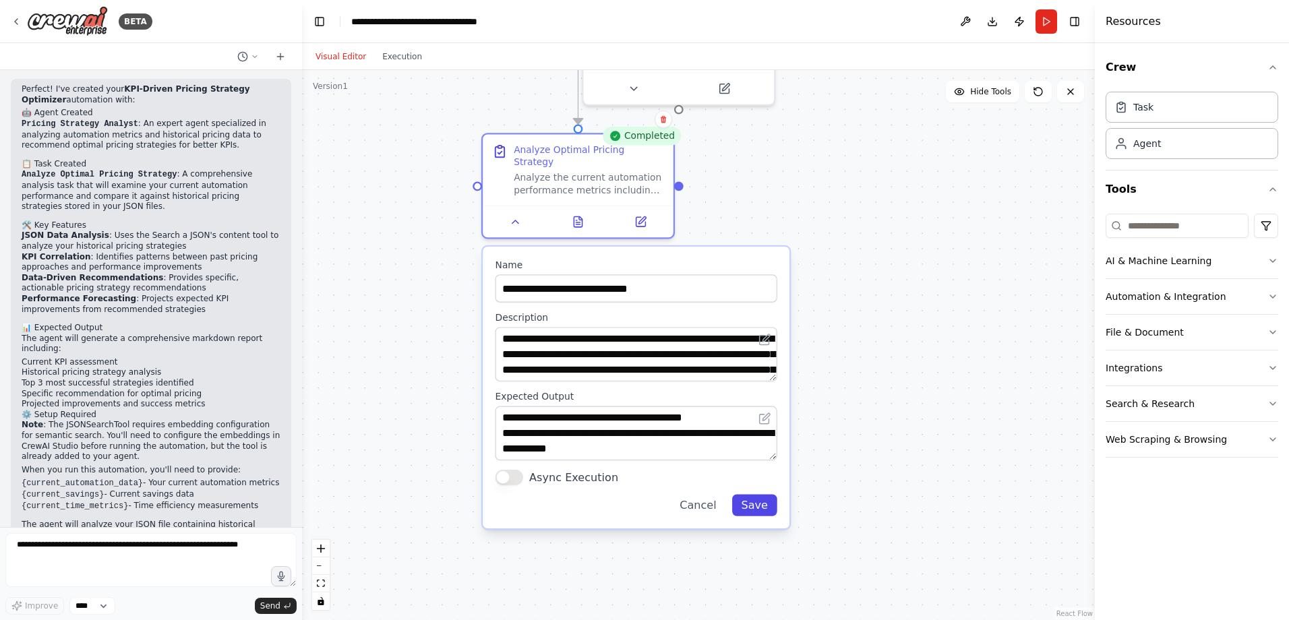
click at [762, 377] on button "Save" at bounding box center [754, 506] width 45 height 22
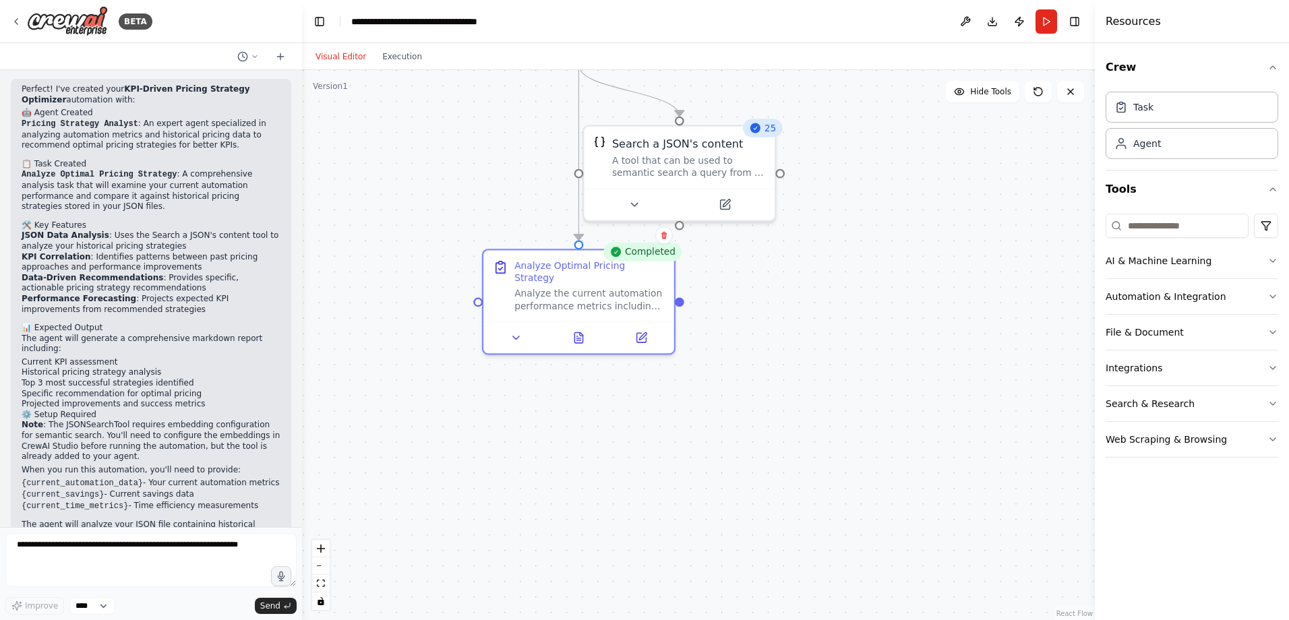
drag, startPoint x: 756, startPoint y: 316, endPoint x: 748, endPoint y: 511, distance: 195.6
click at [748, 377] on div ".deletable-edge-delete-btn { width: 20px; height: 20px; border: 0px solid #ffff…" at bounding box center [698, 345] width 793 height 550
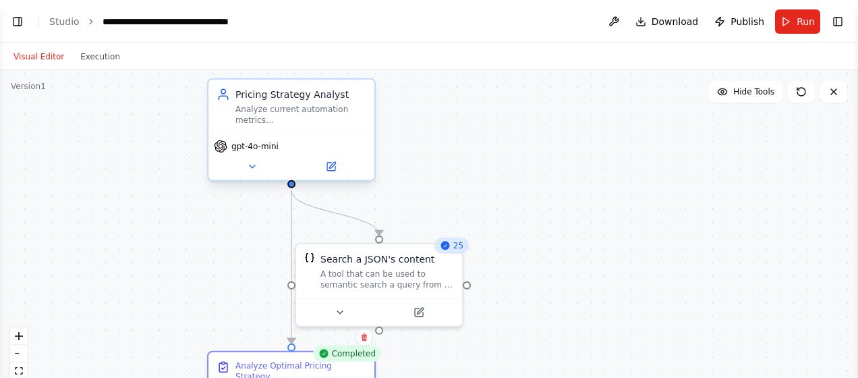
scroll to position [1027, 0]
select select "****"
